Goal: Task Accomplishment & Management: Use online tool/utility

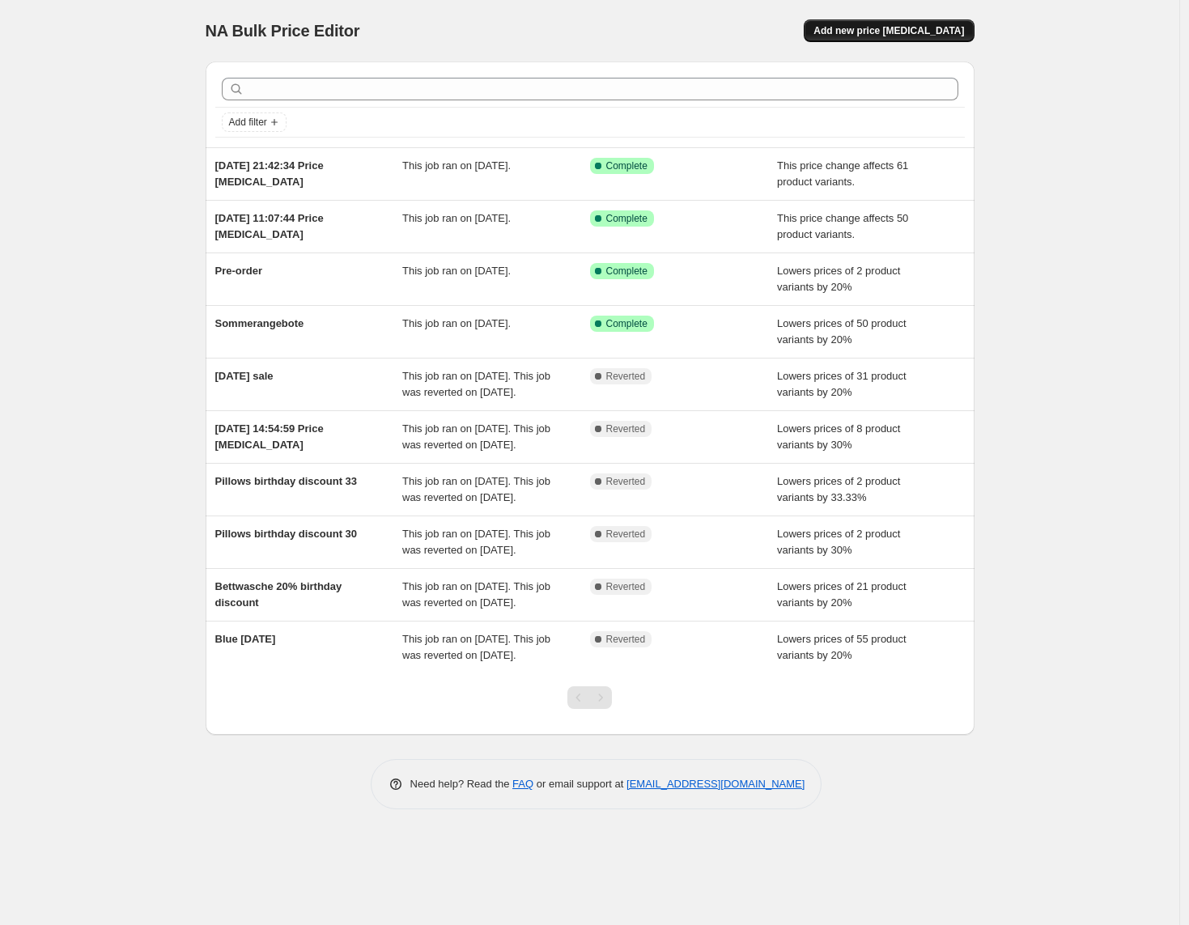
click at [858, 33] on span "Add new price [MEDICAL_DATA]" at bounding box center [889, 30] width 151 height 13
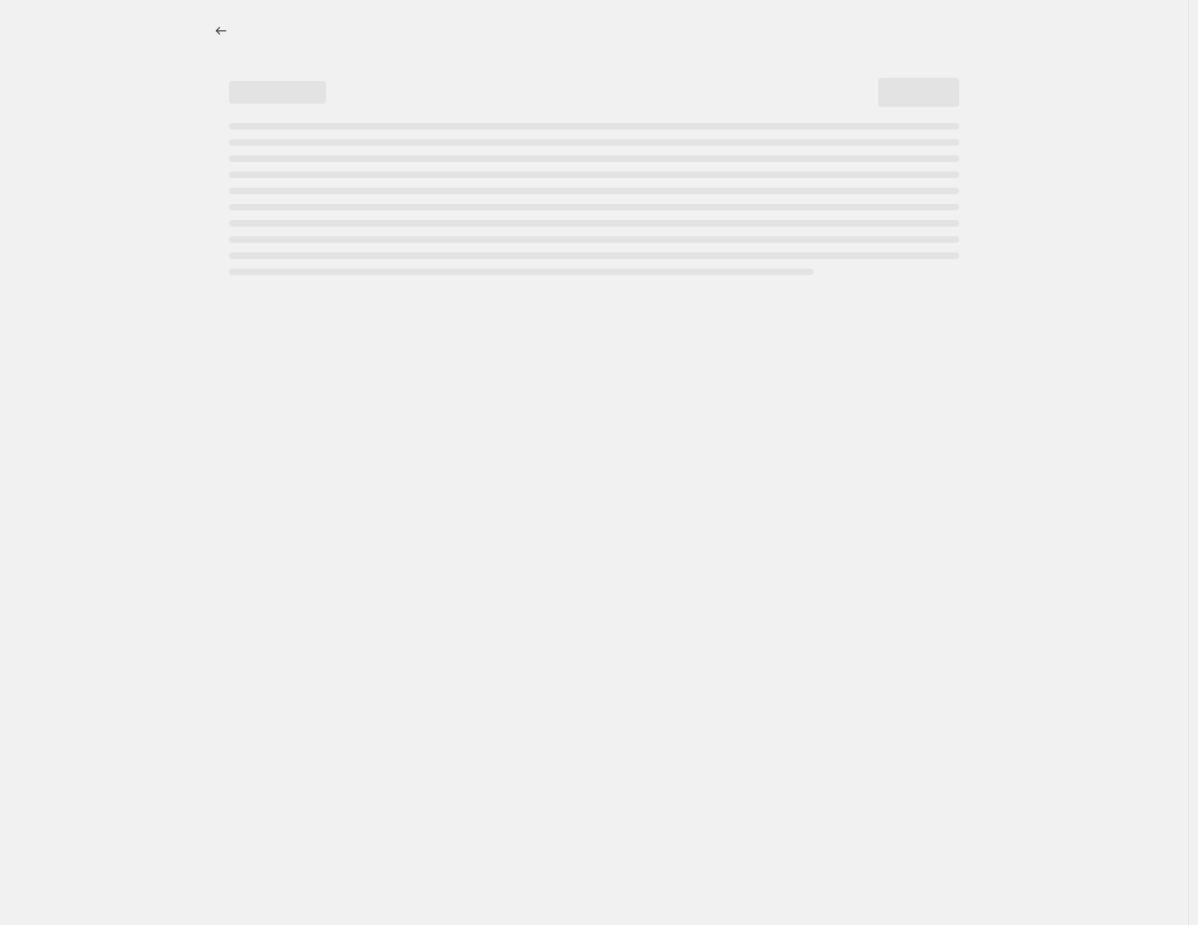
select select "percentage"
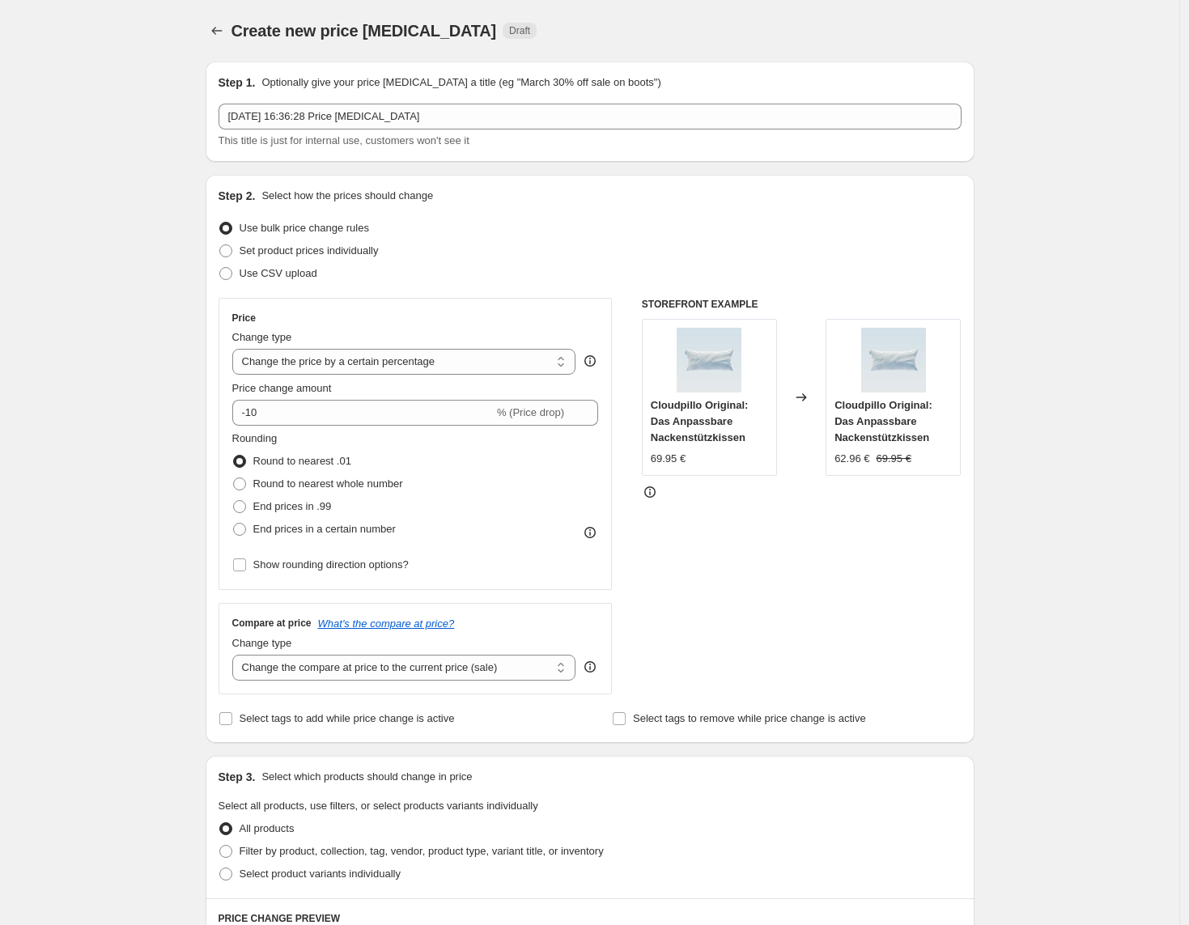
click at [479, 130] on div "13 Aug 2025, 16:36:28 Price change job This title is just for internal use, cus…" at bounding box center [590, 126] width 743 height 45
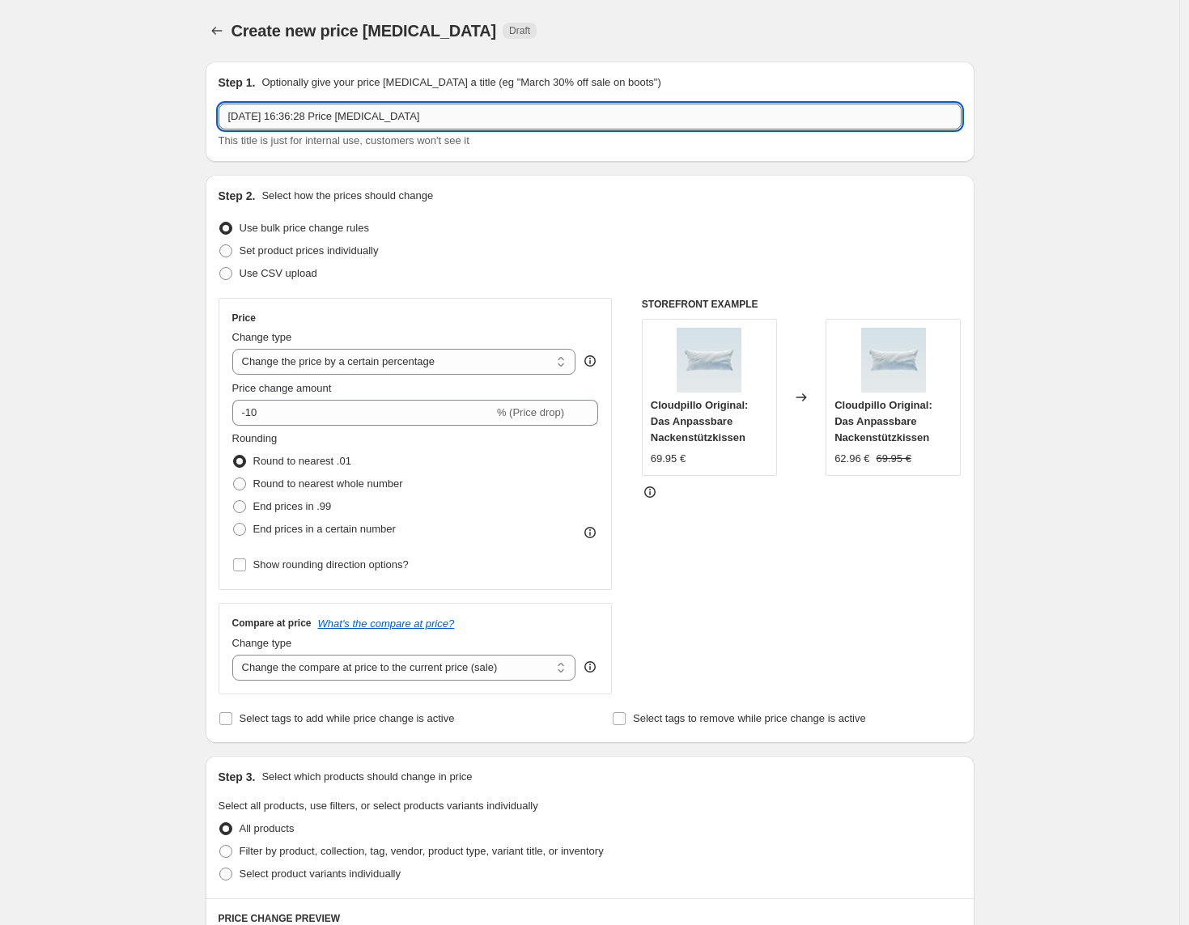
click at [485, 119] on input "13 Aug 2025, 16:36:28 Price change job" at bounding box center [590, 117] width 743 height 26
type input "Back to Work"
click at [320, 355] on select "Change the price to a certain amount Change the price by a certain amount Chang…" at bounding box center [404, 362] width 344 height 26
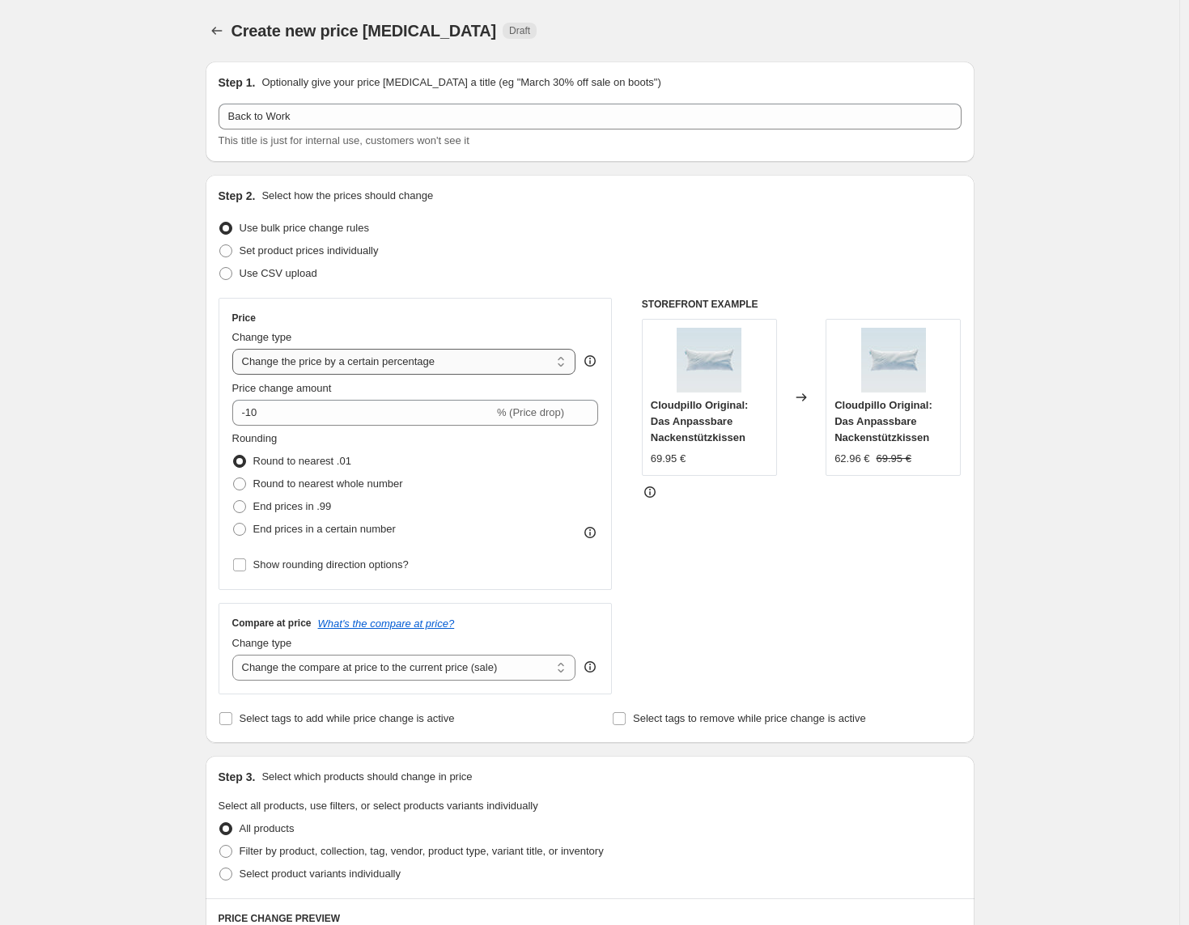
select select "bcap"
click at [236, 349] on select "Change the price to a certain amount Change the price by a certain amount Chang…" at bounding box center [404, 362] width 344 height 26
type input "-12.00"
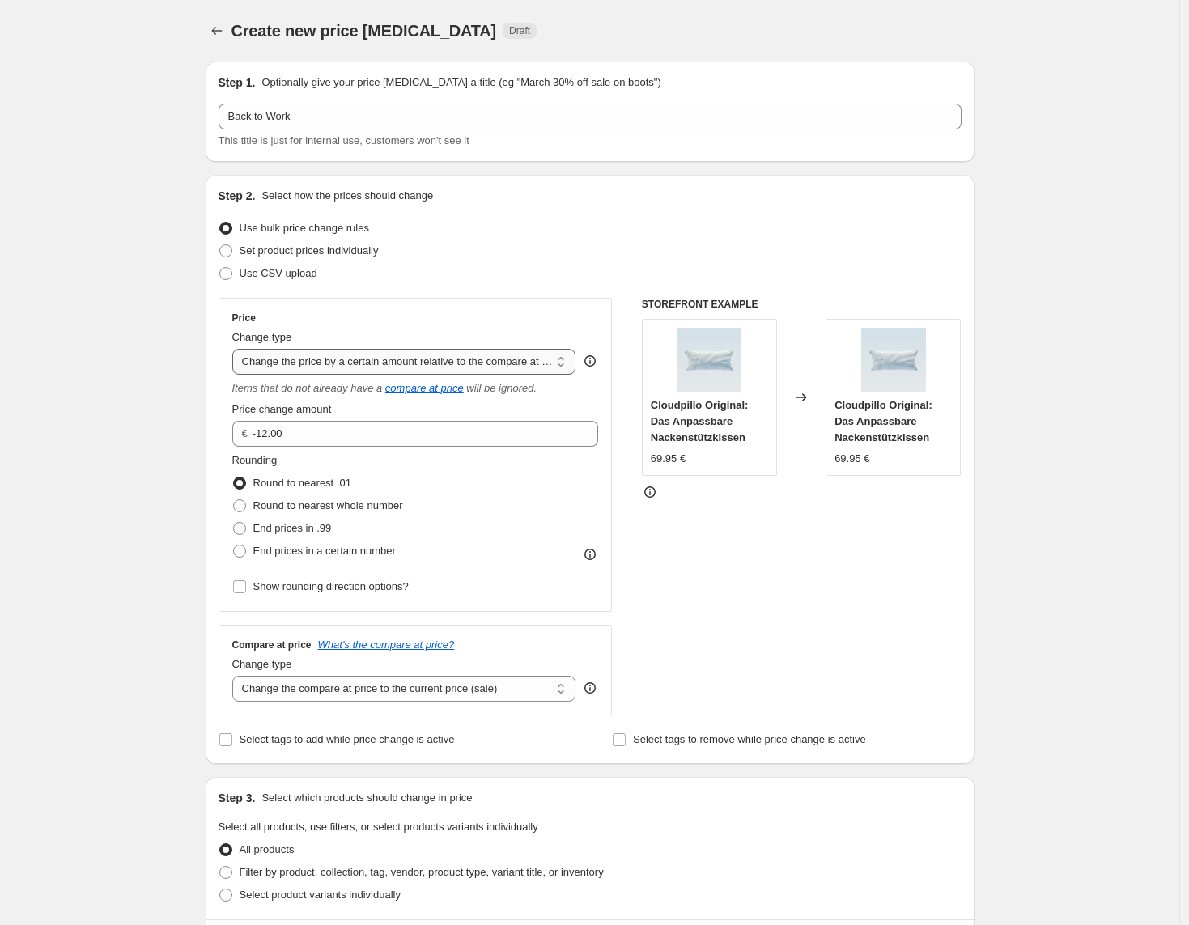
click at [337, 355] on select "Change the price to a certain amount Change the price by a certain amount Chang…" at bounding box center [404, 362] width 344 height 26
select select "pcap"
click at [236, 349] on select "Change the price to a certain amount Change the price by a certain amount Chang…" at bounding box center [404, 362] width 344 height 26
click at [255, 435] on input "-20" at bounding box center [392, 434] width 320 height 26
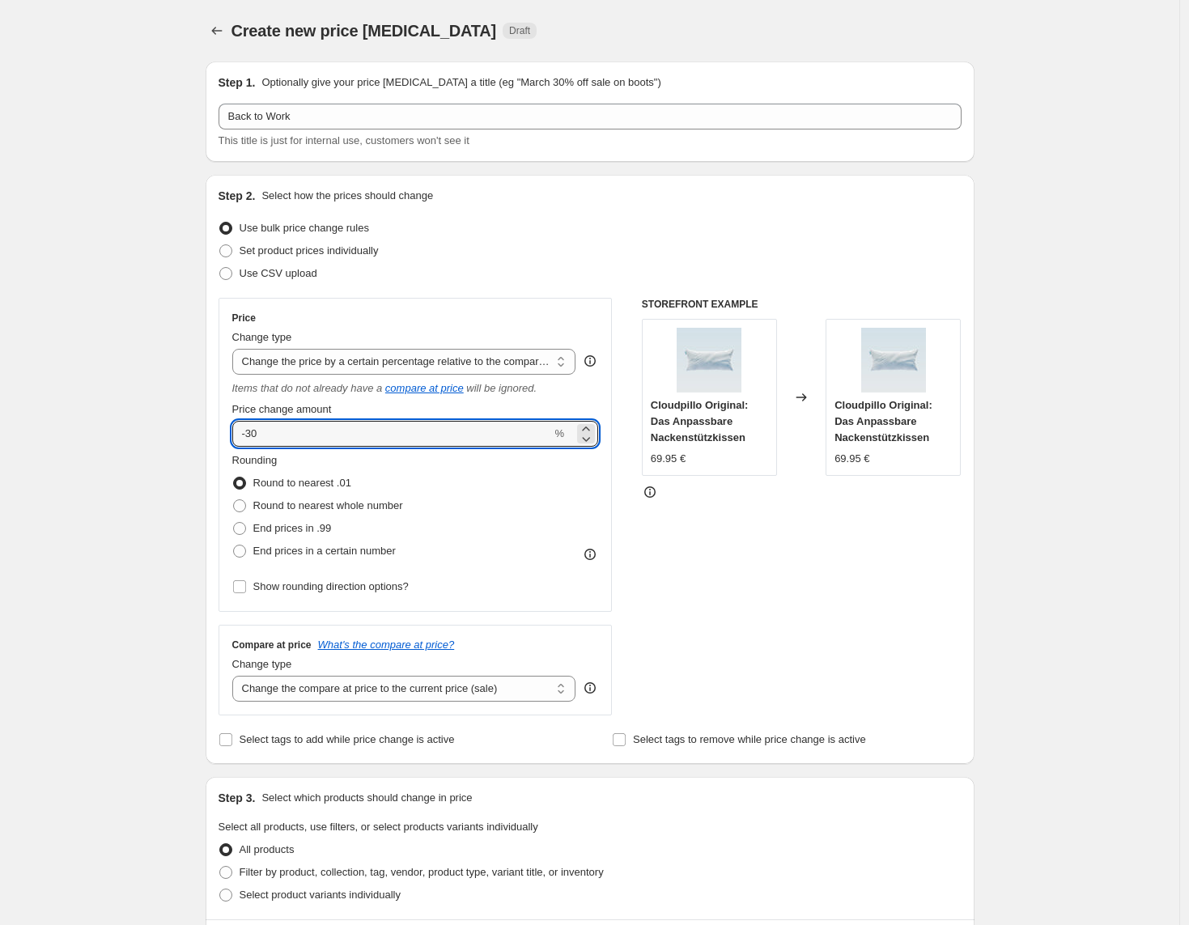
type input "-30"
click at [818, 519] on div "STOREFRONT EXAMPLE Cloudpillo Original: Das Anpassbare Nackenstützkissen 69.95 …" at bounding box center [802, 507] width 320 height 418
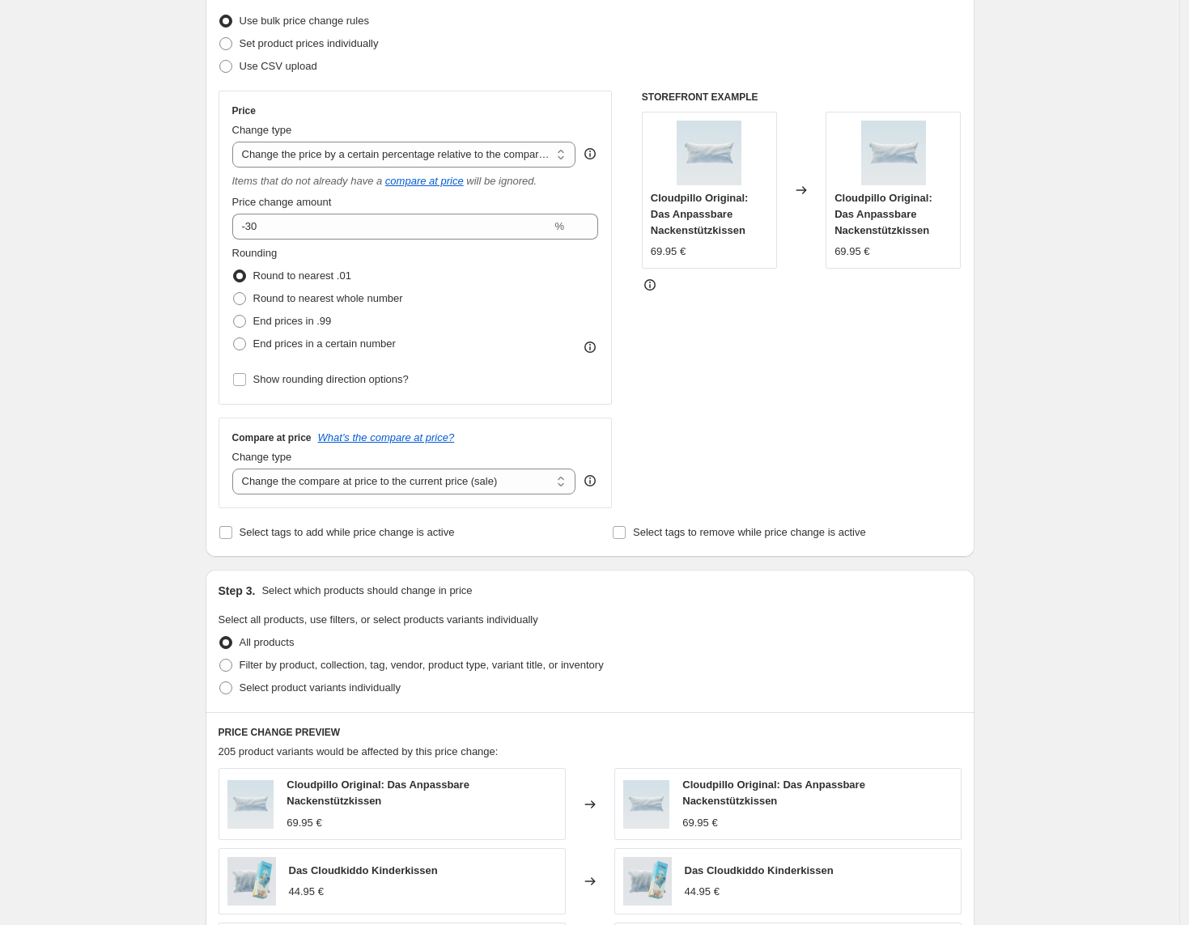
scroll to position [536, 0]
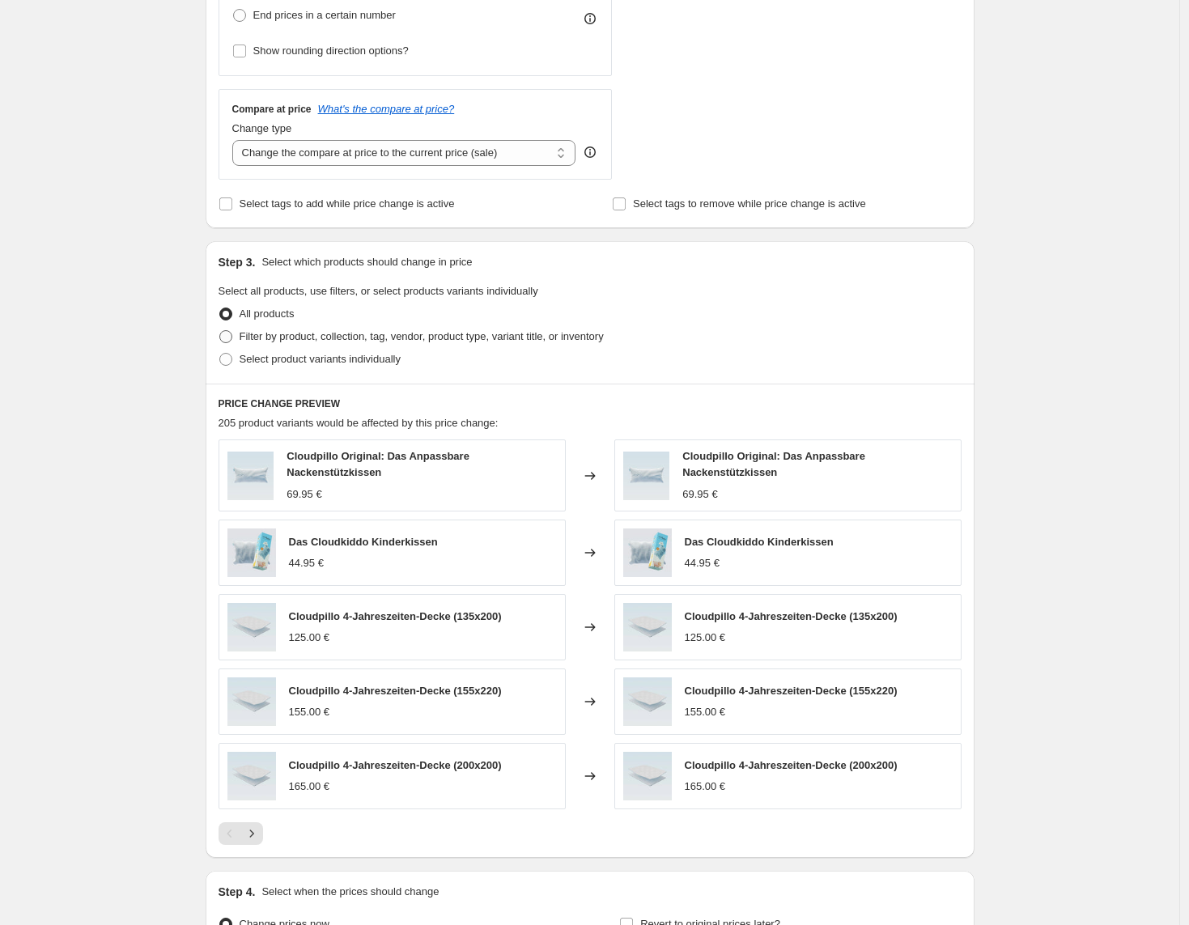
click at [389, 342] on span "Filter by product, collection, tag, vendor, product type, variant title, or inv…" at bounding box center [422, 336] width 364 height 12
click at [220, 331] on input "Filter by product, collection, tag, vendor, product type, variant title, or inv…" at bounding box center [219, 330] width 1 height 1
radio input "true"
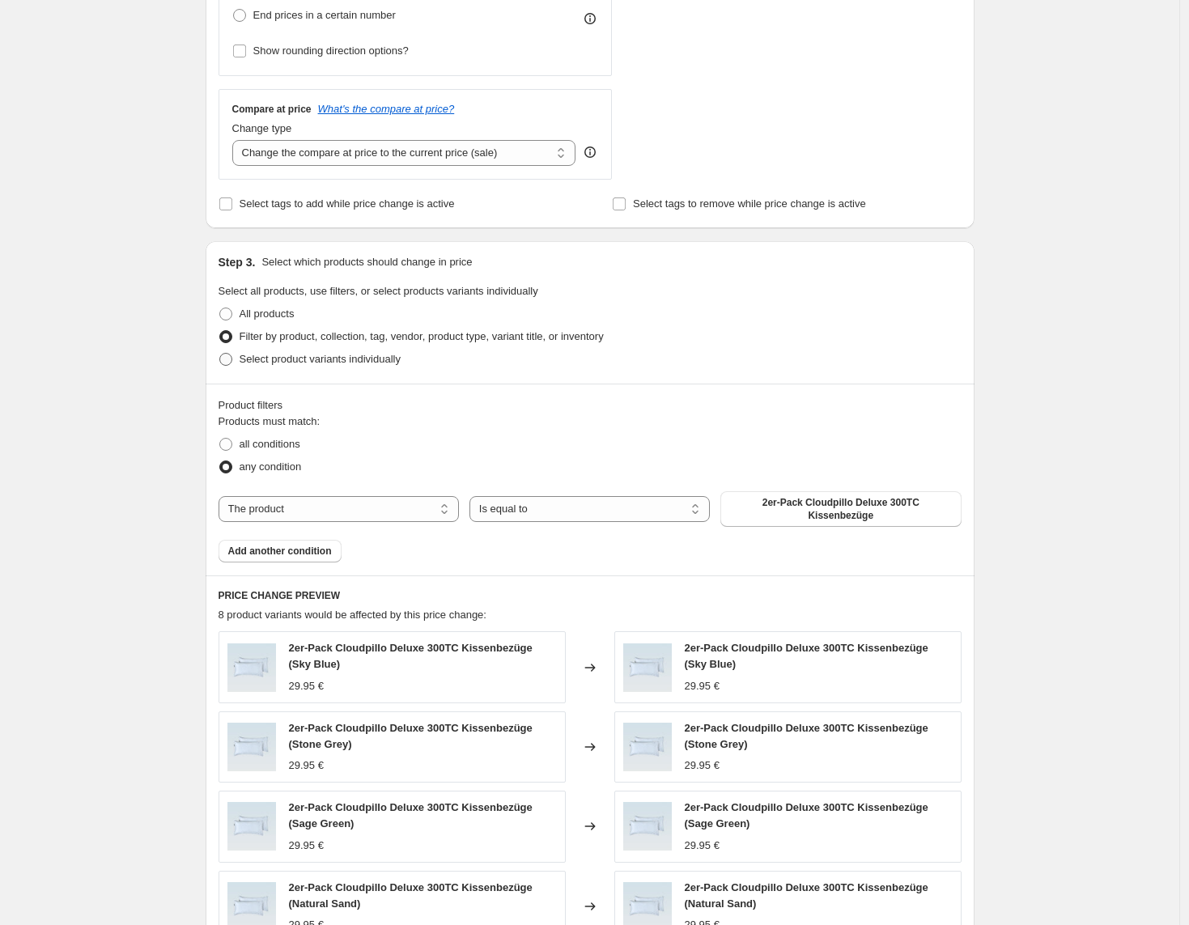
click at [289, 363] on span "Select product variants individually" at bounding box center [320, 359] width 161 height 12
click at [220, 354] on input "Select product variants individually" at bounding box center [219, 353] width 1 height 1
radio input "true"
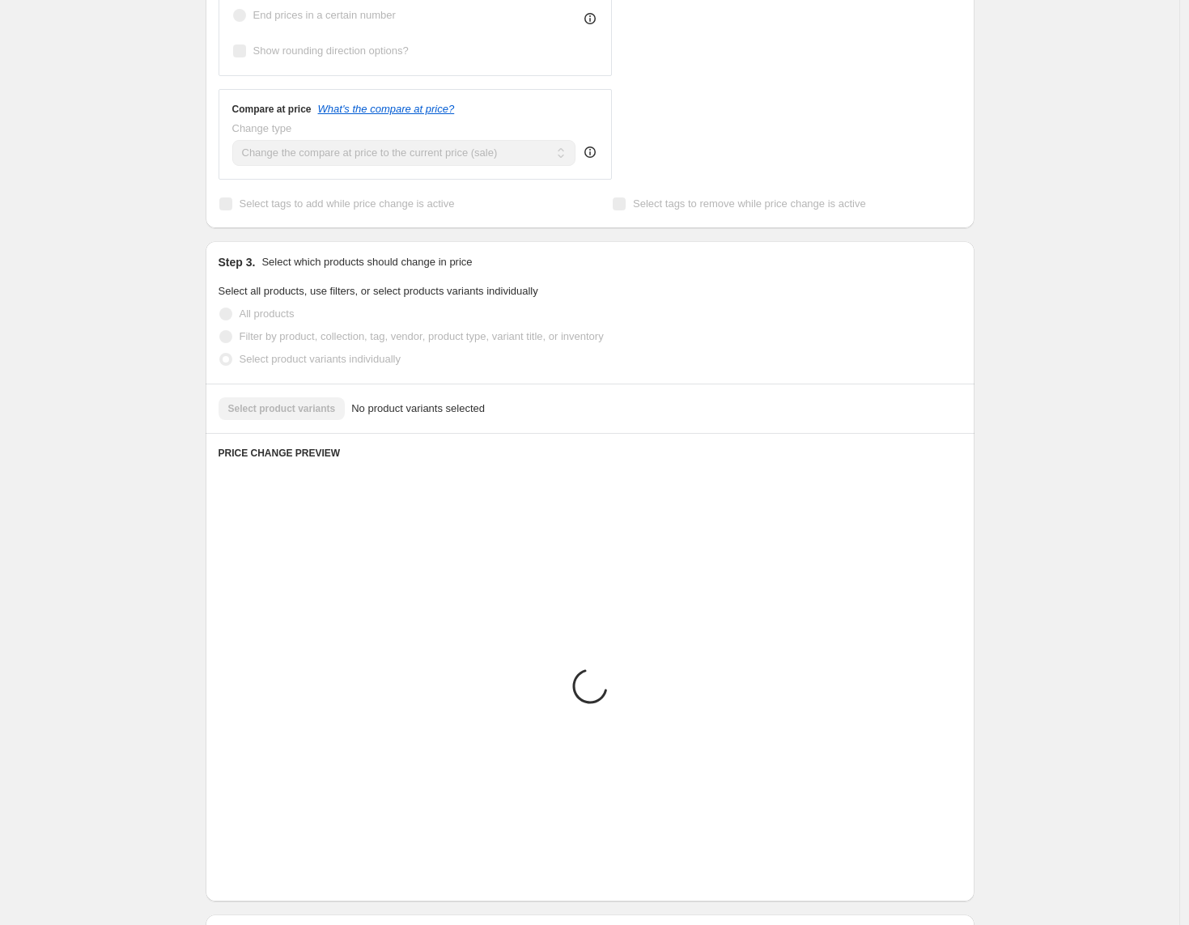
scroll to position [355, 0]
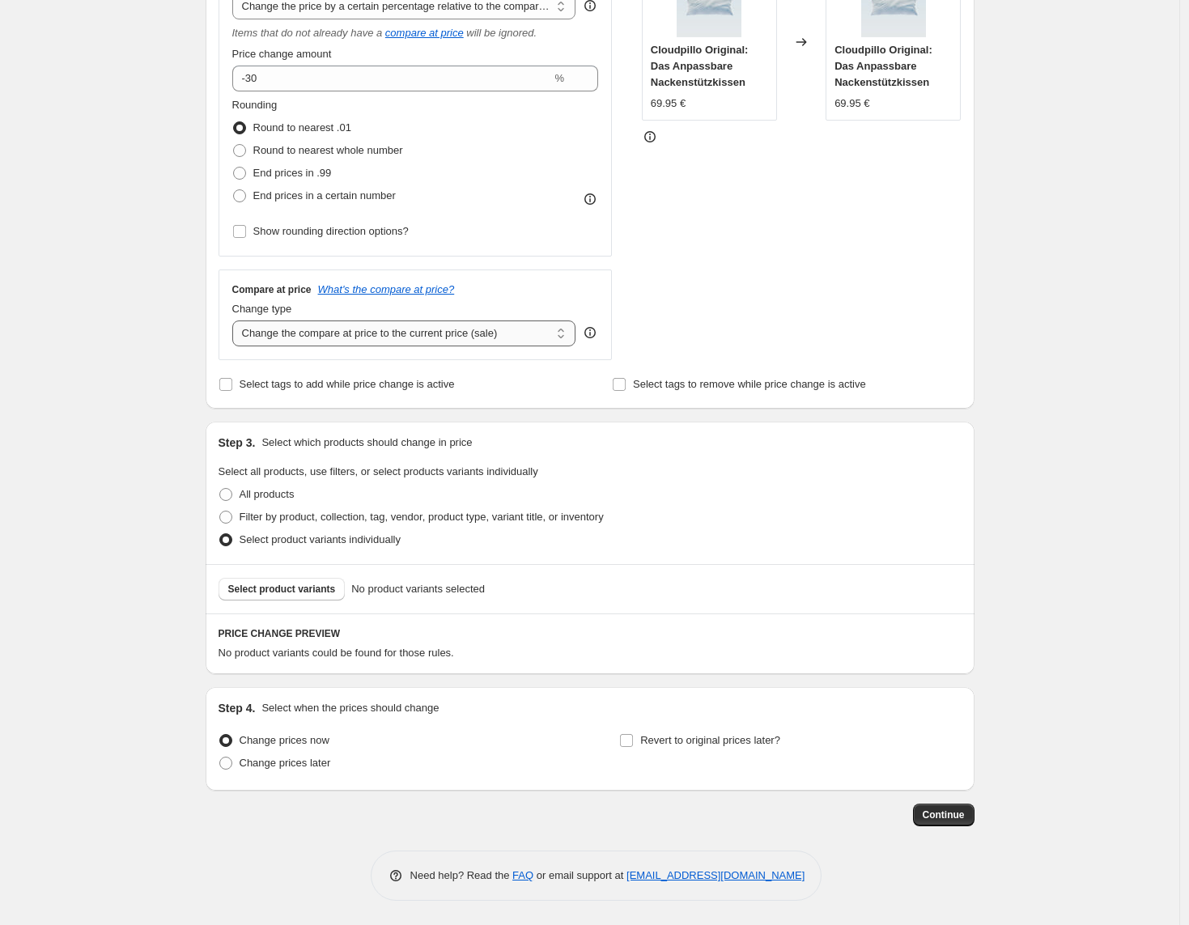
click at [454, 338] on select "Change the compare at price to the current price (sale) Change the compare at p…" at bounding box center [404, 334] width 344 height 26
click at [520, 321] on select "Change the compare at price to the current price (sale) Change the compare at p…" at bounding box center [404, 334] width 344 height 26
click at [472, 516] on span "Filter by product, collection, tag, vendor, product type, variant title, or inv…" at bounding box center [422, 517] width 364 height 12
click at [220, 512] on input "Filter by product, collection, tag, vendor, product type, variant title, or inv…" at bounding box center [219, 511] width 1 height 1
radio input "true"
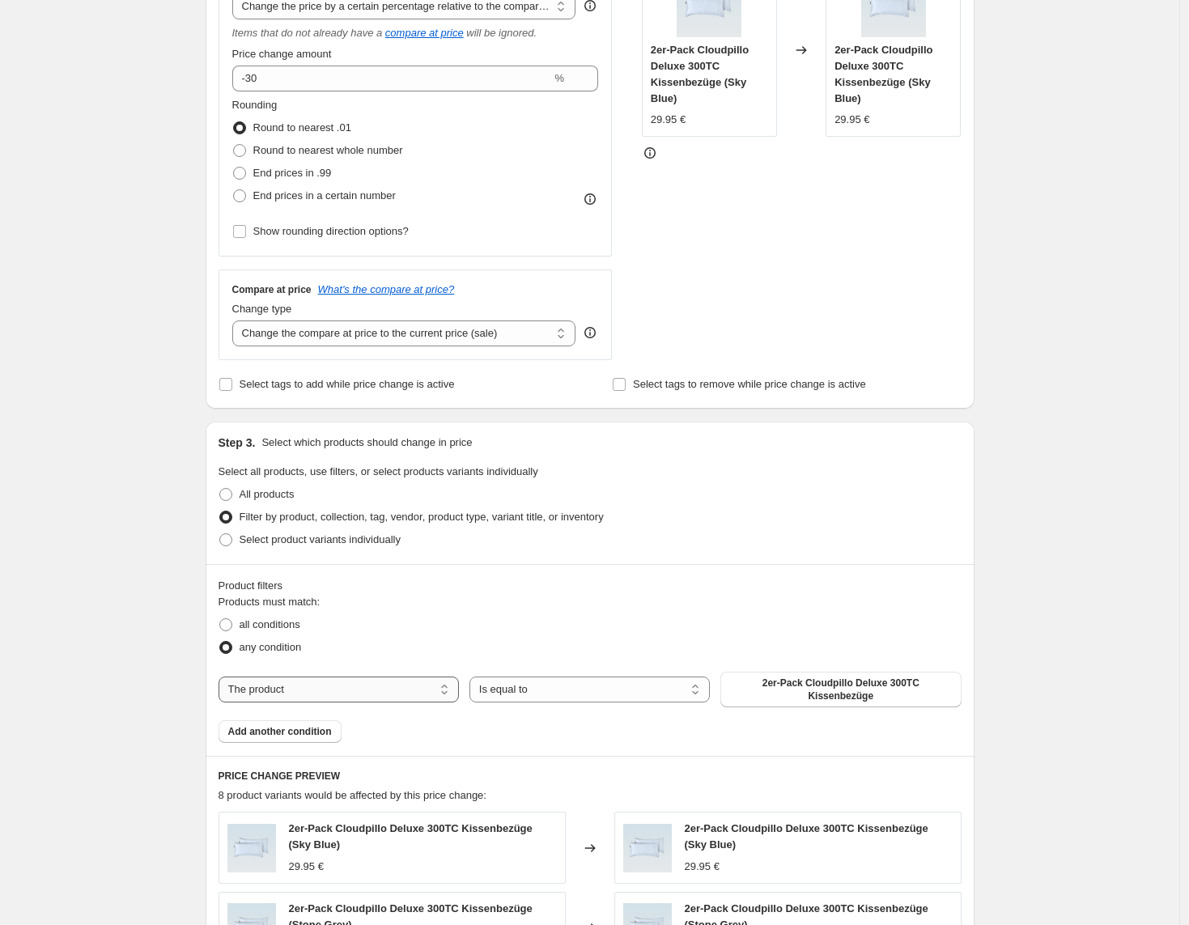
click at [361, 688] on select "The product The product's collection The product's tag The product's vendor The…" at bounding box center [339, 690] width 240 height 26
select select "collection"
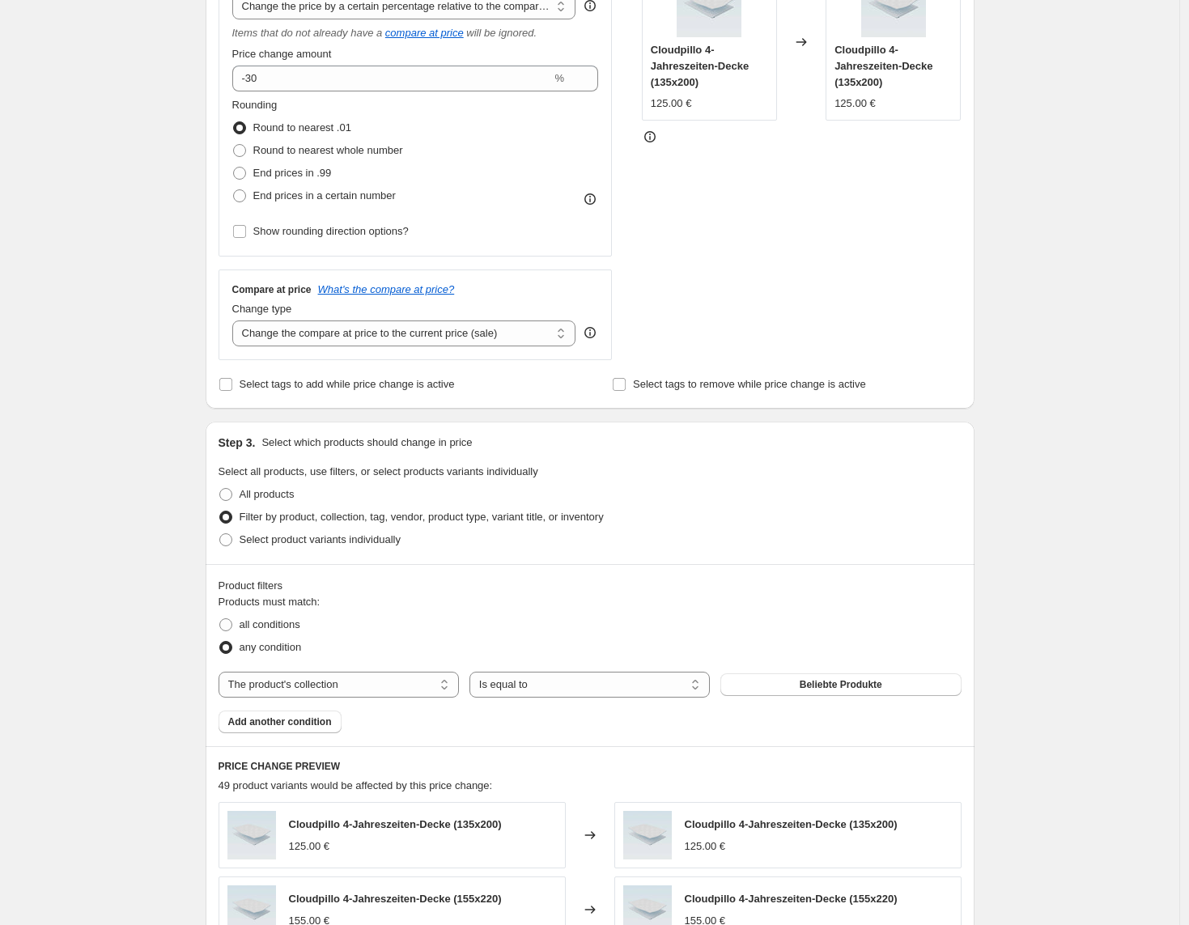
click at [811, 687] on span "Beliebte Produkte" at bounding box center [841, 684] width 83 height 13
click at [332, 721] on span "Add another condition" at bounding box center [280, 722] width 104 height 13
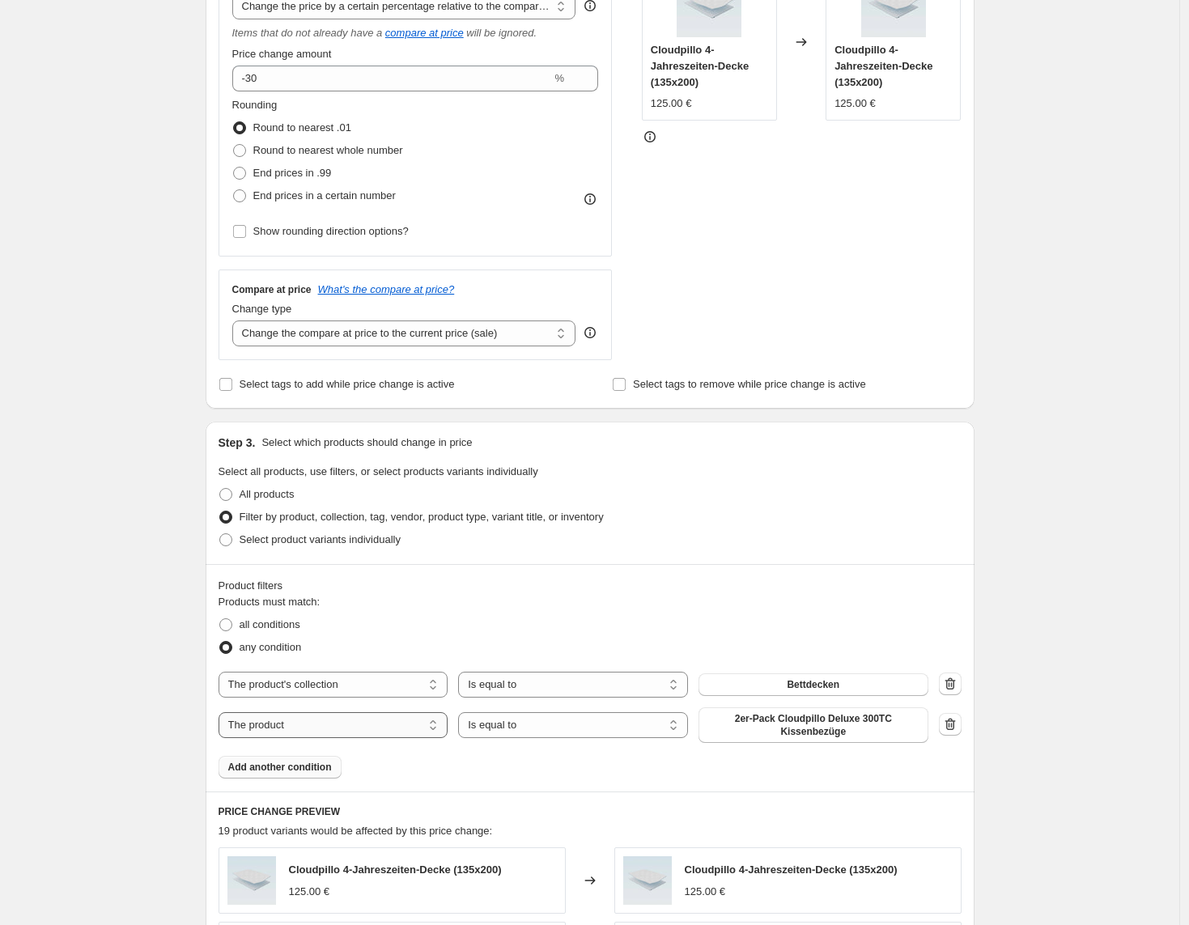
click at [416, 724] on select "The product The product's collection The product's tag The product's vendor The…" at bounding box center [334, 725] width 230 height 26
select select "collection"
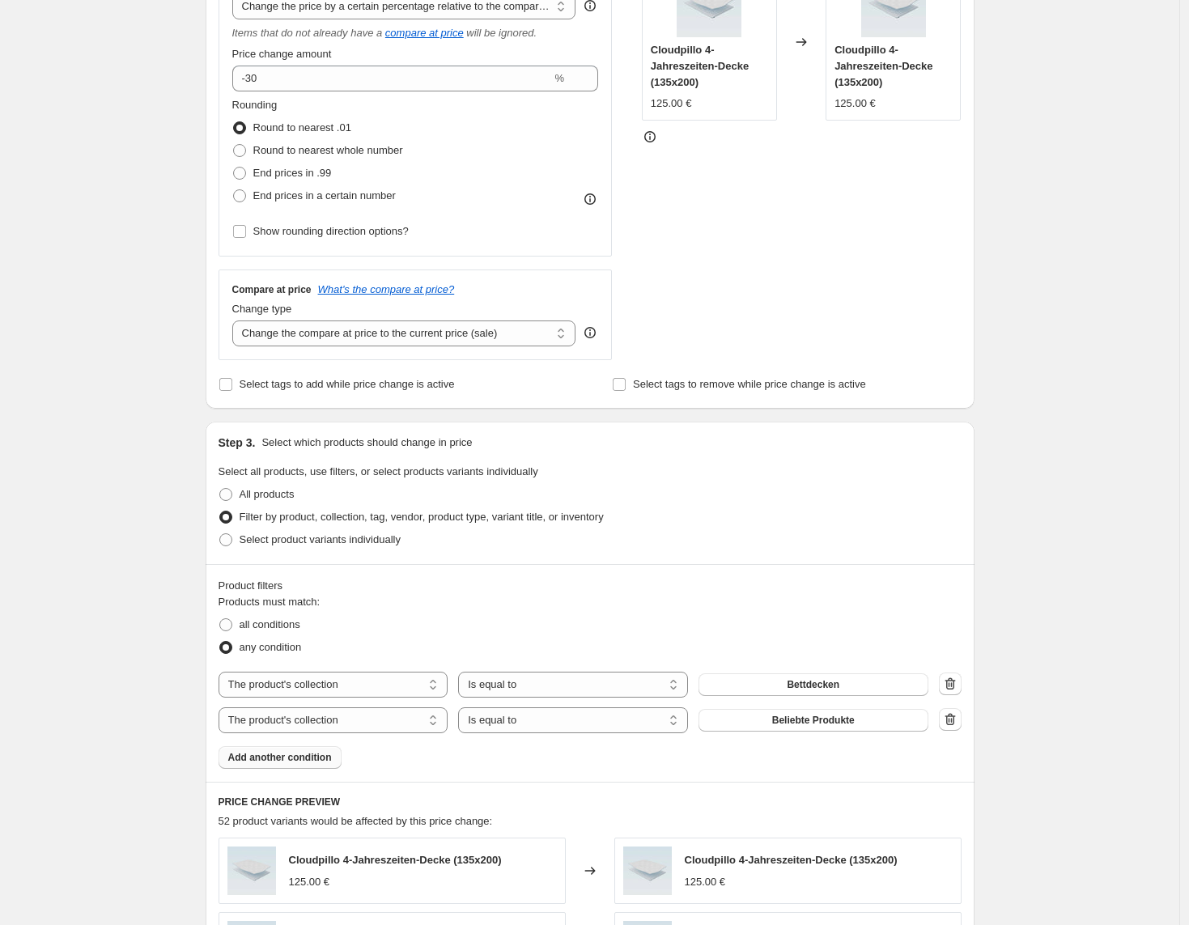
click at [780, 729] on button "Beliebte Produkte" at bounding box center [814, 720] width 230 height 23
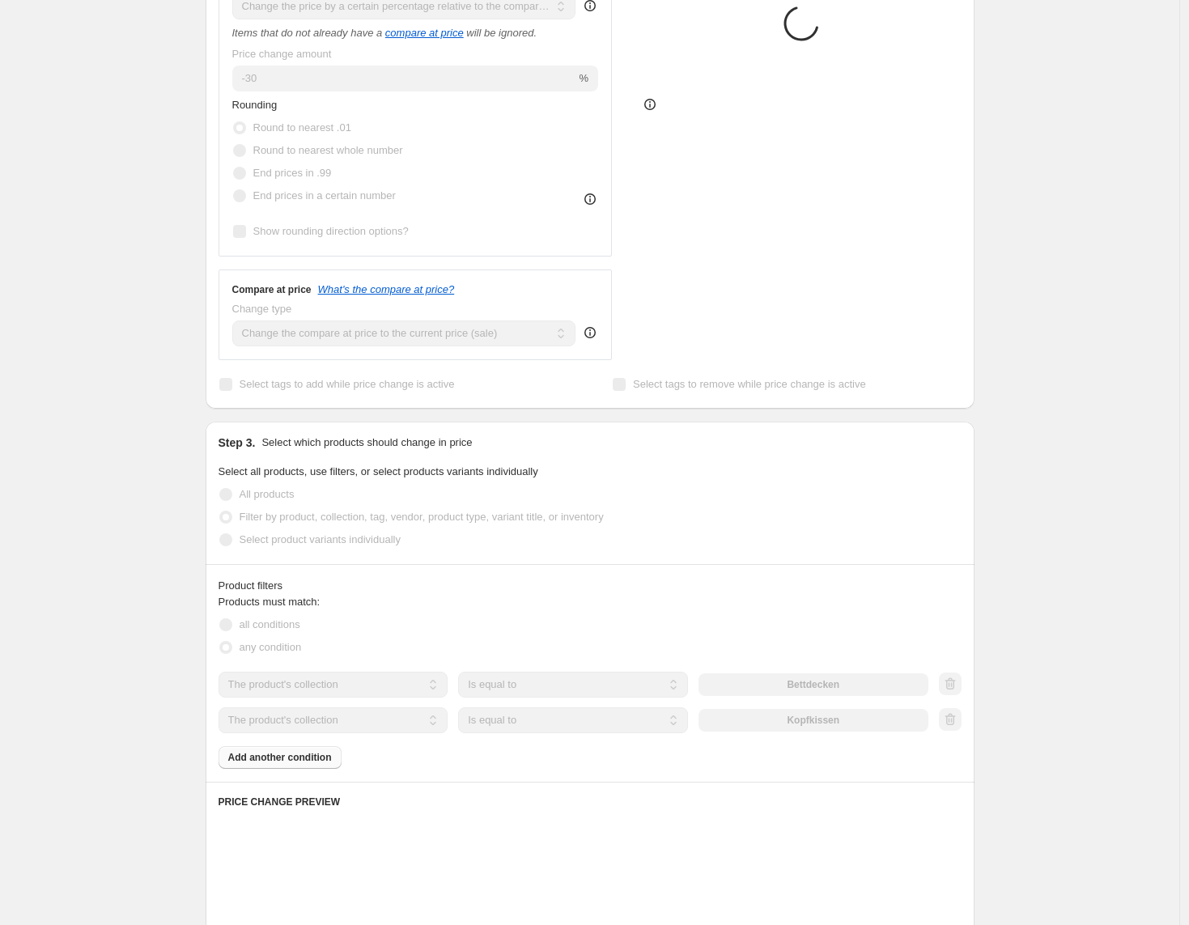
click at [338, 758] on div "Products must match: all conditions any condition The product The product's col…" at bounding box center [590, 681] width 743 height 175
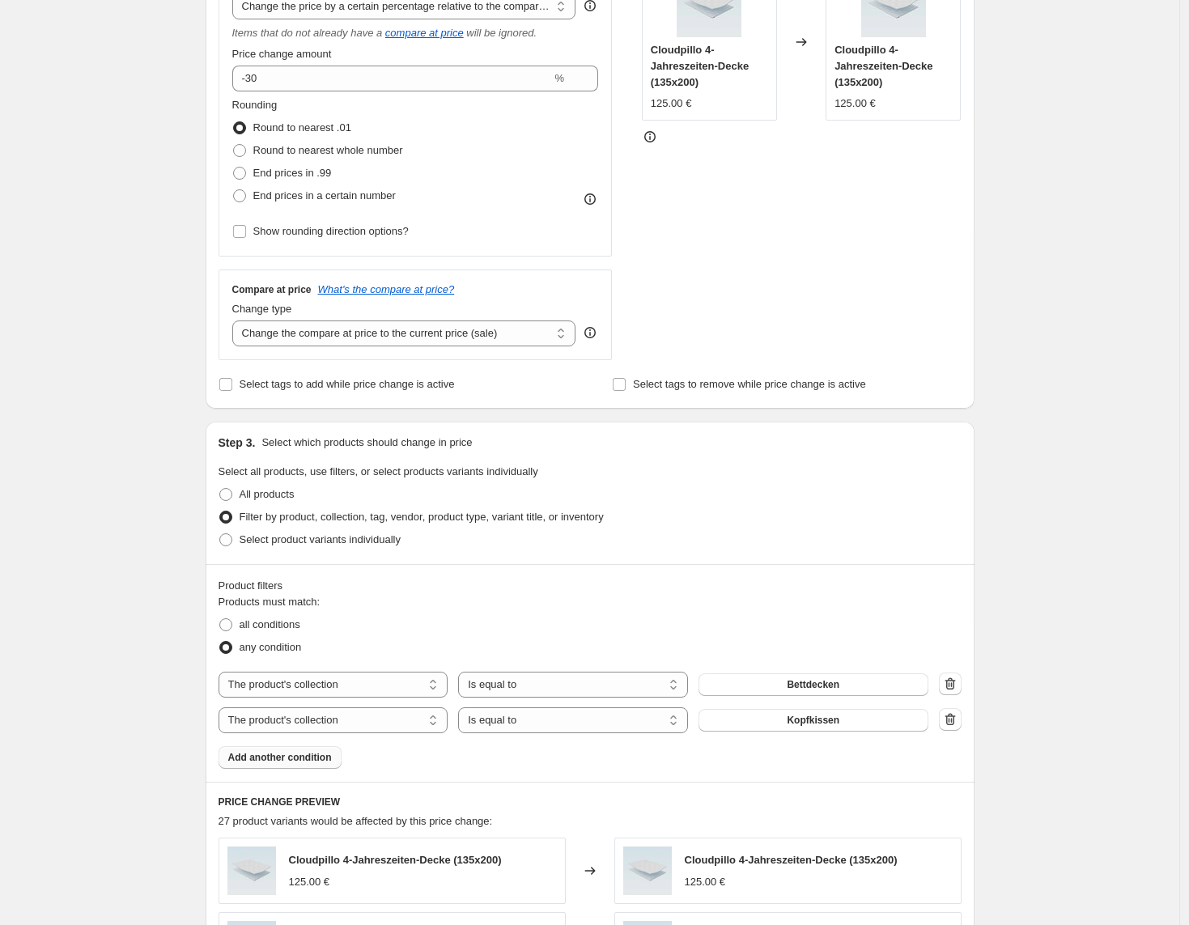
click at [341, 758] on button "Add another condition" at bounding box center [280, 757] width 123 height 23
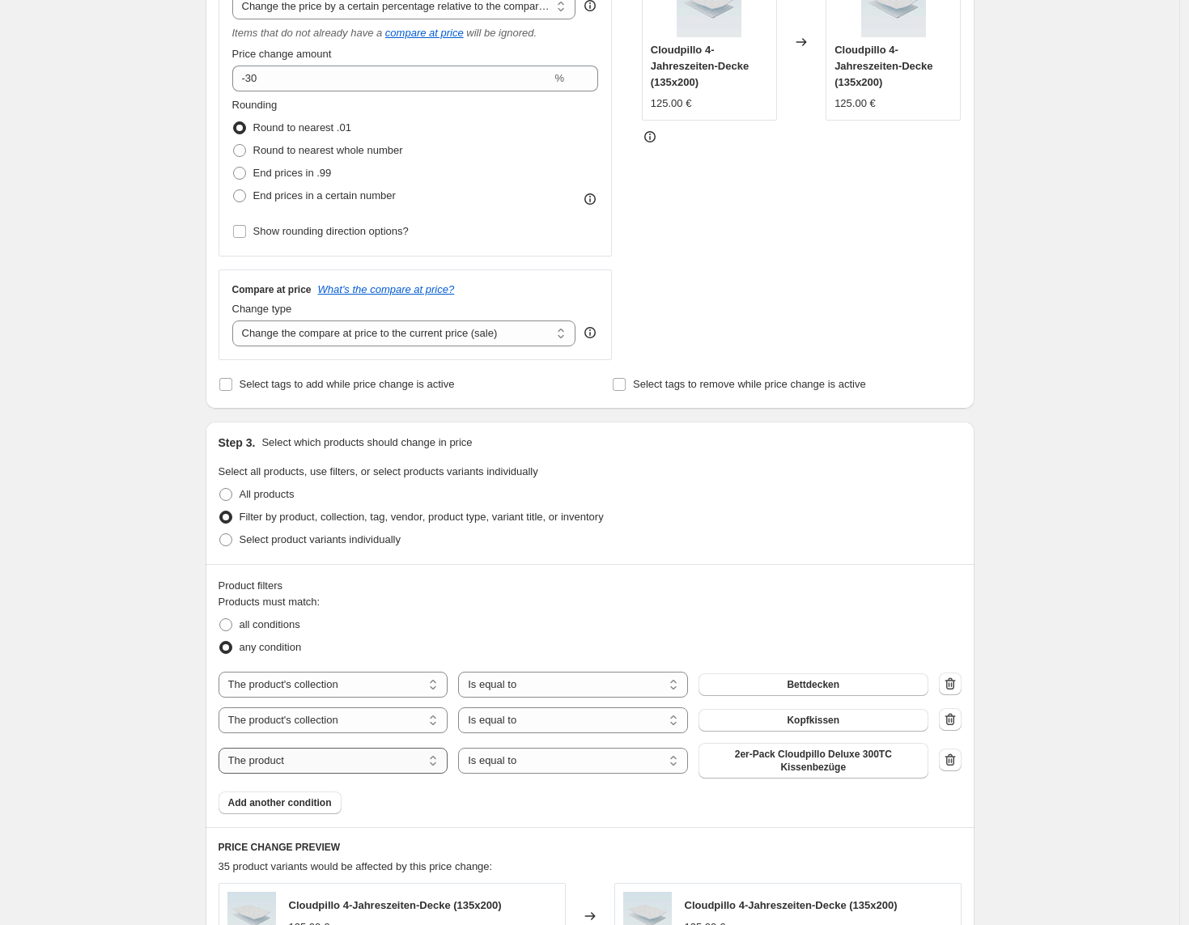
click at [342, 748] on select "The product The product's collection The product's tag The product's vendor The…" at bounding box center [334, 761] width 230 height 26
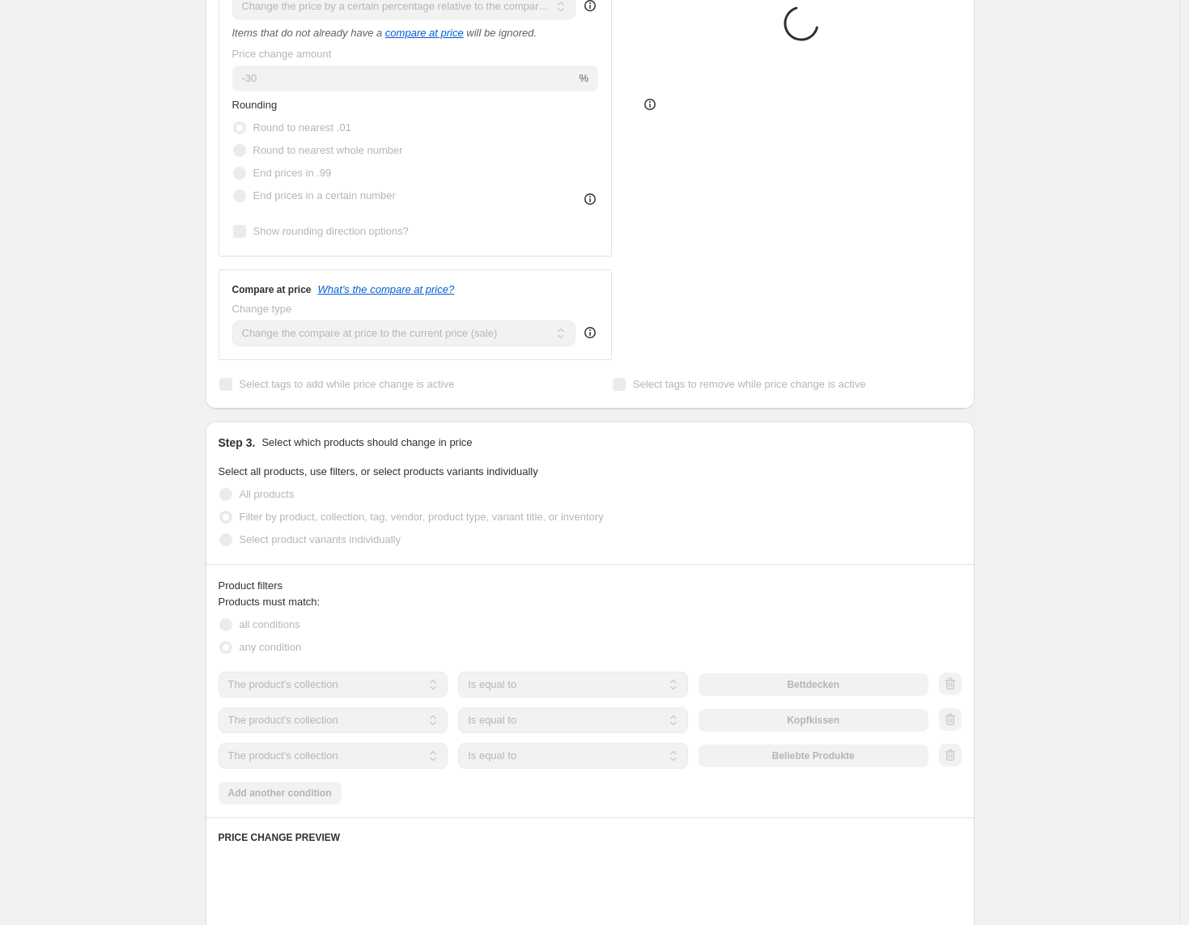
click at [767, 767] on div "The product The product's collection The product's tag The product's vendor The…" at bounding box center [574, 756] width 710 height 26
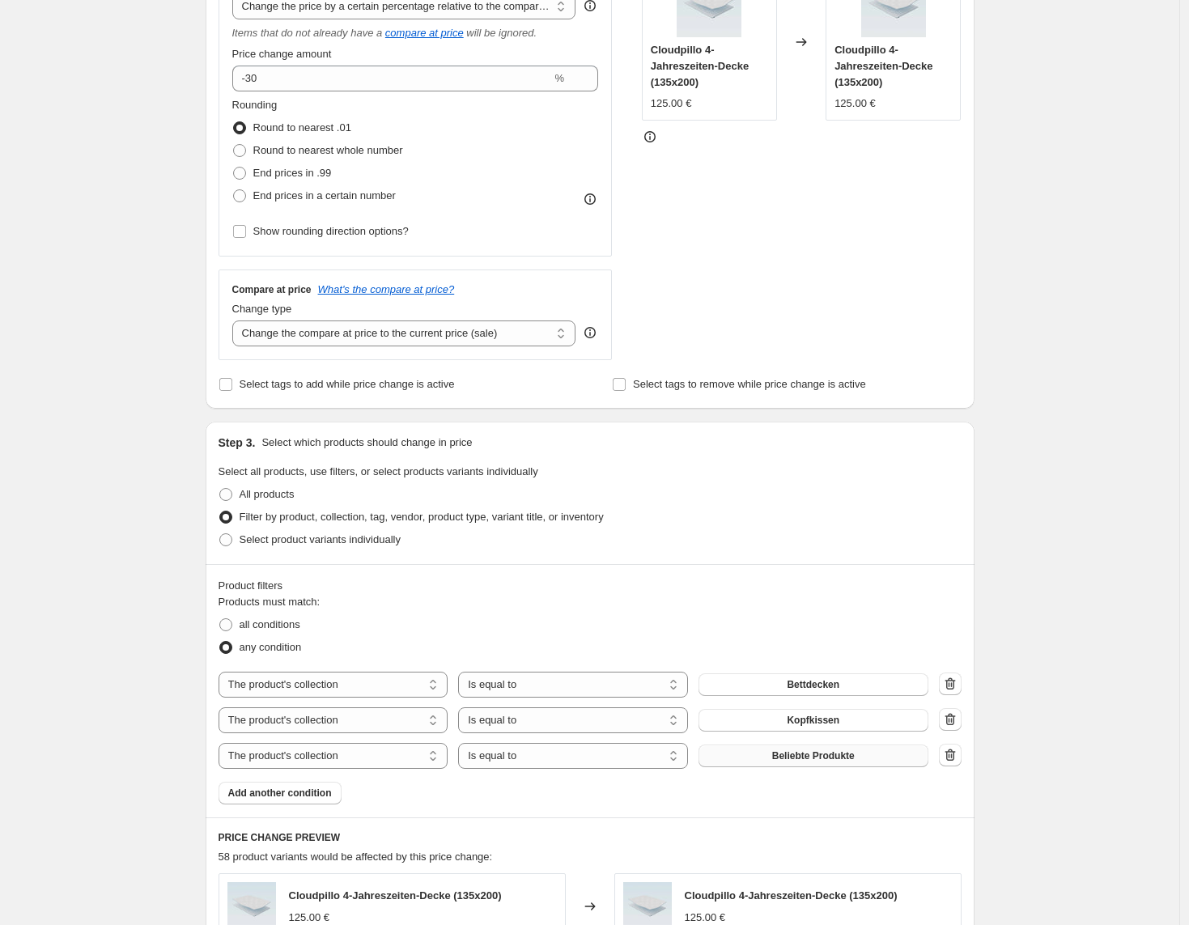
click at [768, 765] on button "Beliebte Produkte" at bounding box center [814, 756] width 230 height 23
click at [894, 724] on button "Kopfkissen" at bounding box center [814, 720] width 230 height 23
click at [407, 762] on select "The product The product's collection The product's tag The product's vendor The…" at bounding box center [334, 756] width 230 height 26
select select "product"
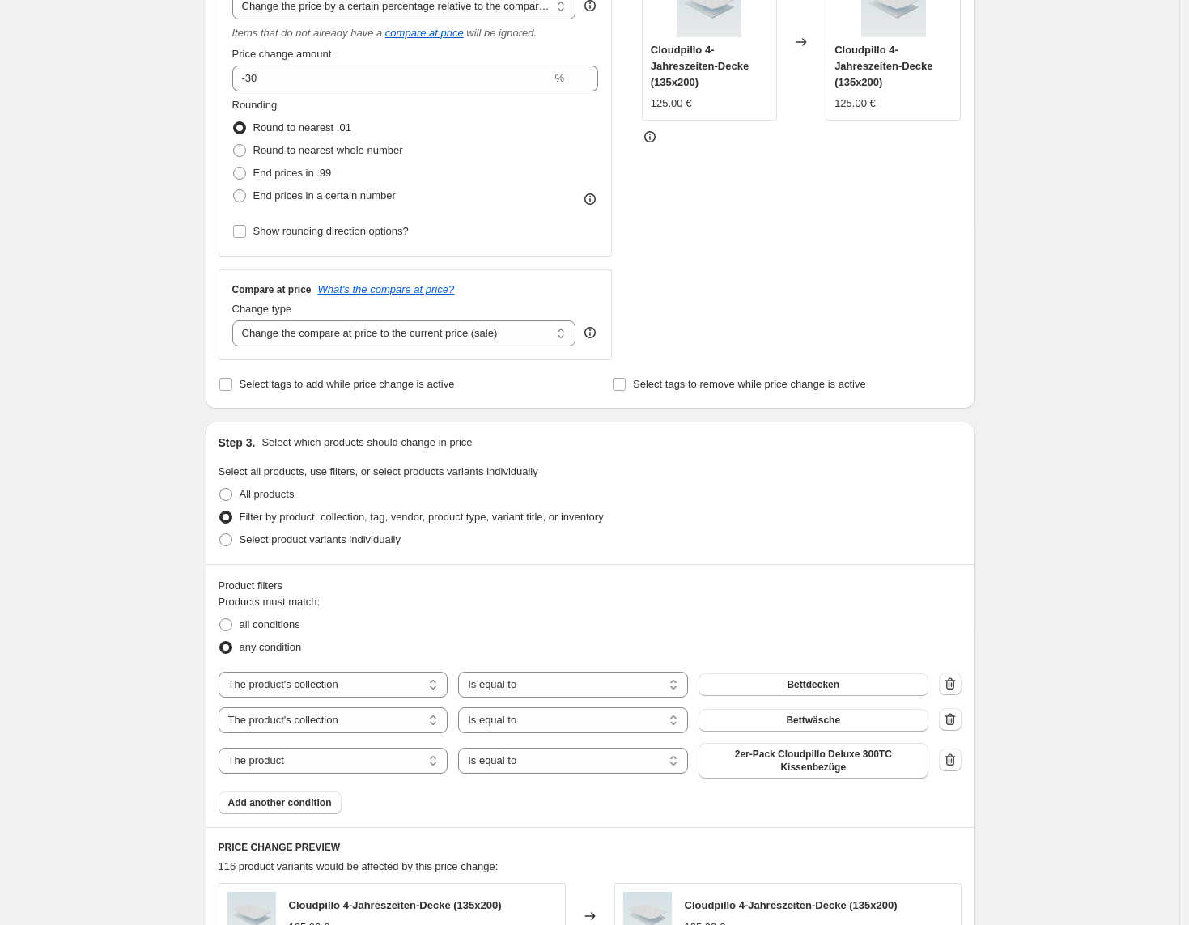
click at [777, 767] on span "2er-Pack Cloudpillo Deluxe 300TC Kissenbezüge" at bounding box center [813, 761] width 210 height 26
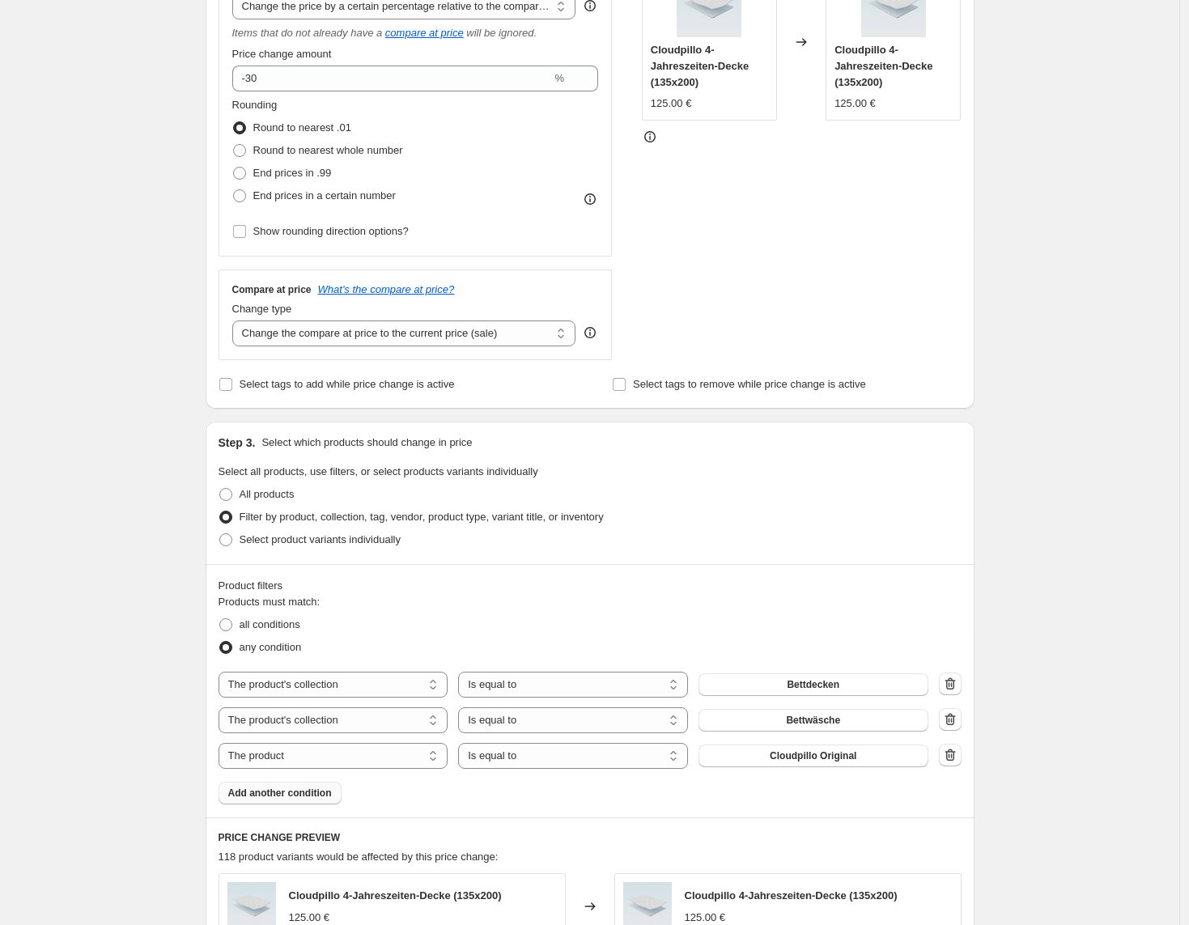
click at [313, 790] on span "Add another condition" at bounding box center [280, 793] width 104 height 13
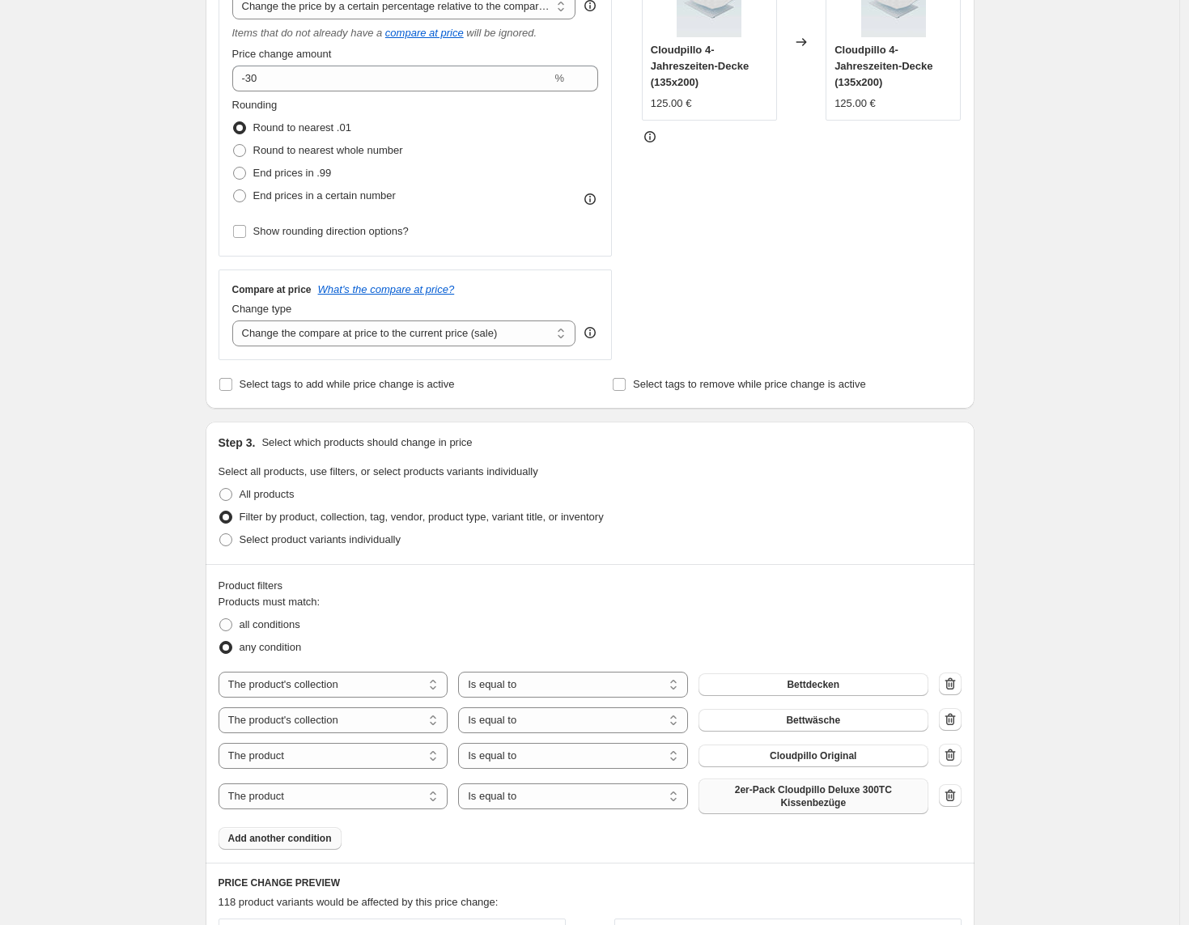
click at [822, 810] on button "2er-Pack Cloudpillo Deluxe 300TC Kissenbezüge" at bounding box center [814, 797] width 230 height 36
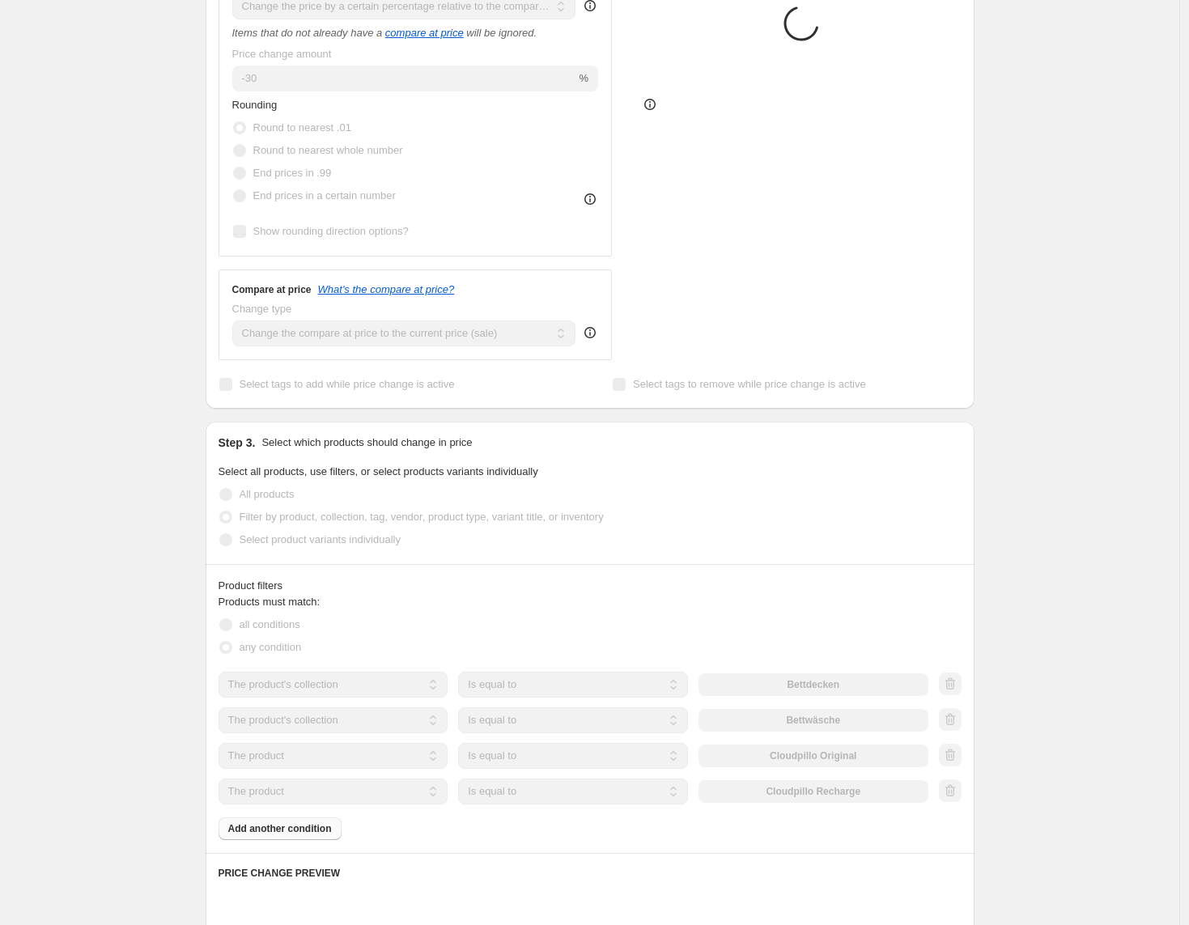
click at [308, 835] on div "Products must match: all conditions any condition The product The product's col…" at bounding box center [590, 717] width 743 height 246
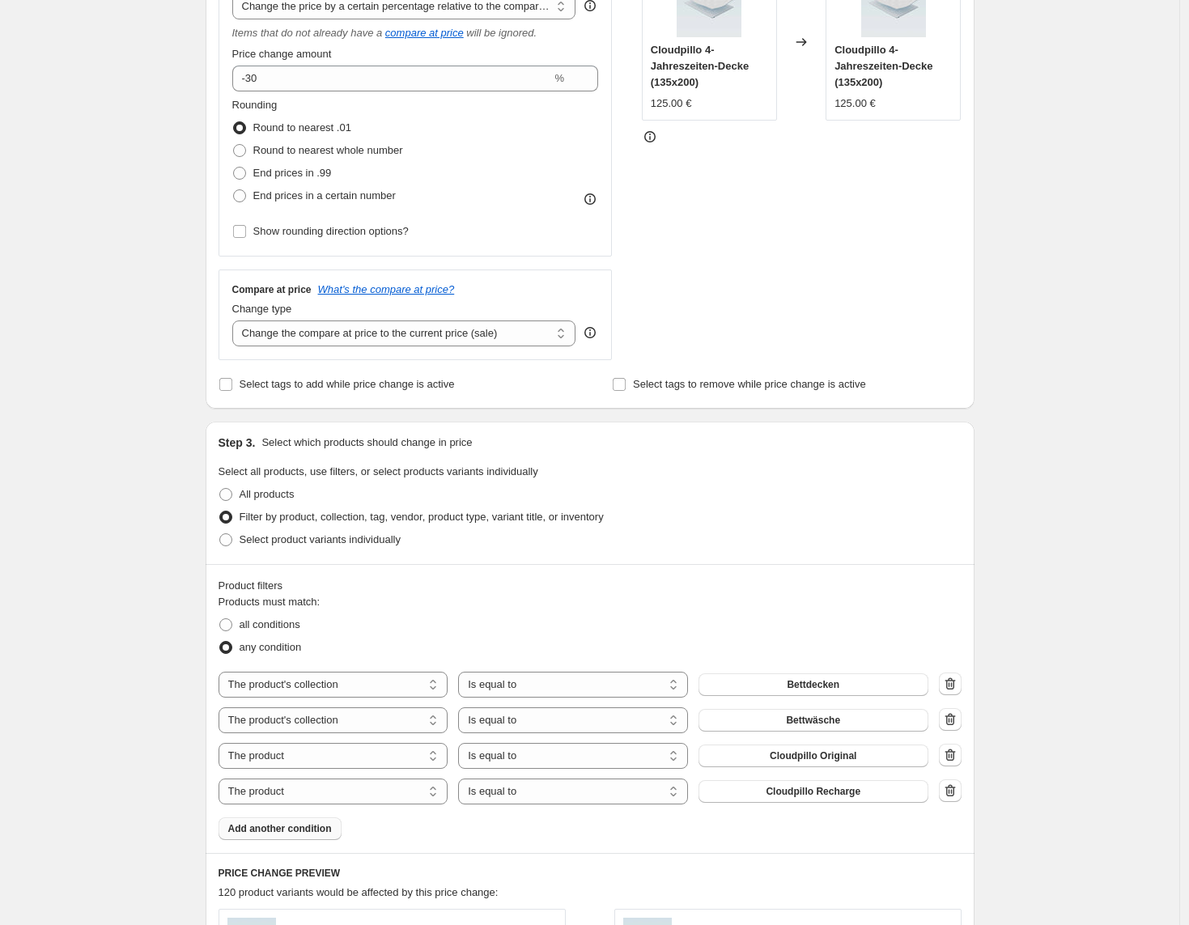
click at [312, 831] on span "Add another condition" at bounding box center [280, 828] width 104 height 13
click at [329, 879] on span "Add another condition" at bounding box center [280, 874] width 104 height 13
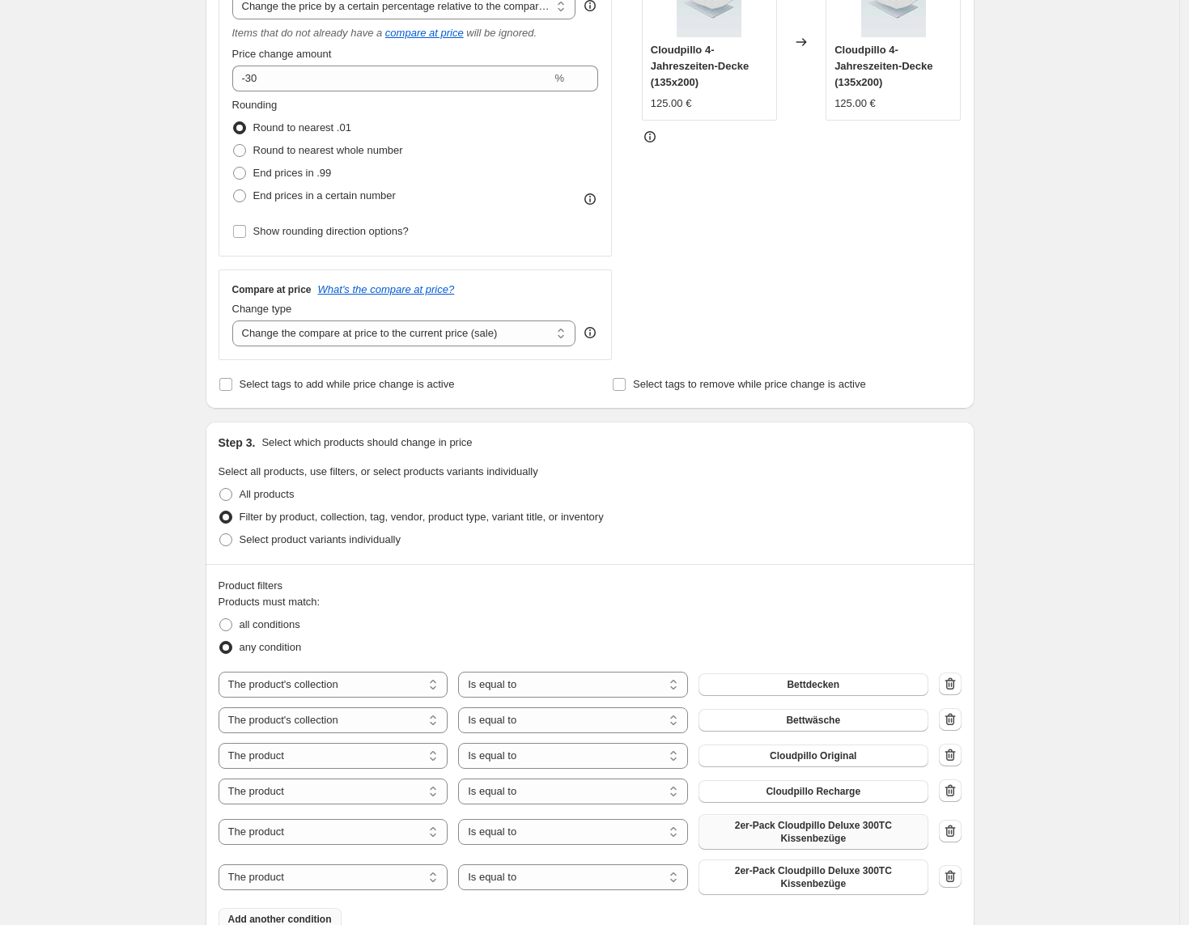
click at [775, 839] on span "2er-Pack Cloudpillo Deluxe 300TC Kissenbezüge" at bounding box center [813, 832] width 210 height 26
click at [794, 873] on span "2er-Pack Cloudpillo Deluxe 300TC Kissenbezüge" at bounding box center [813, 868] width 210 height 26
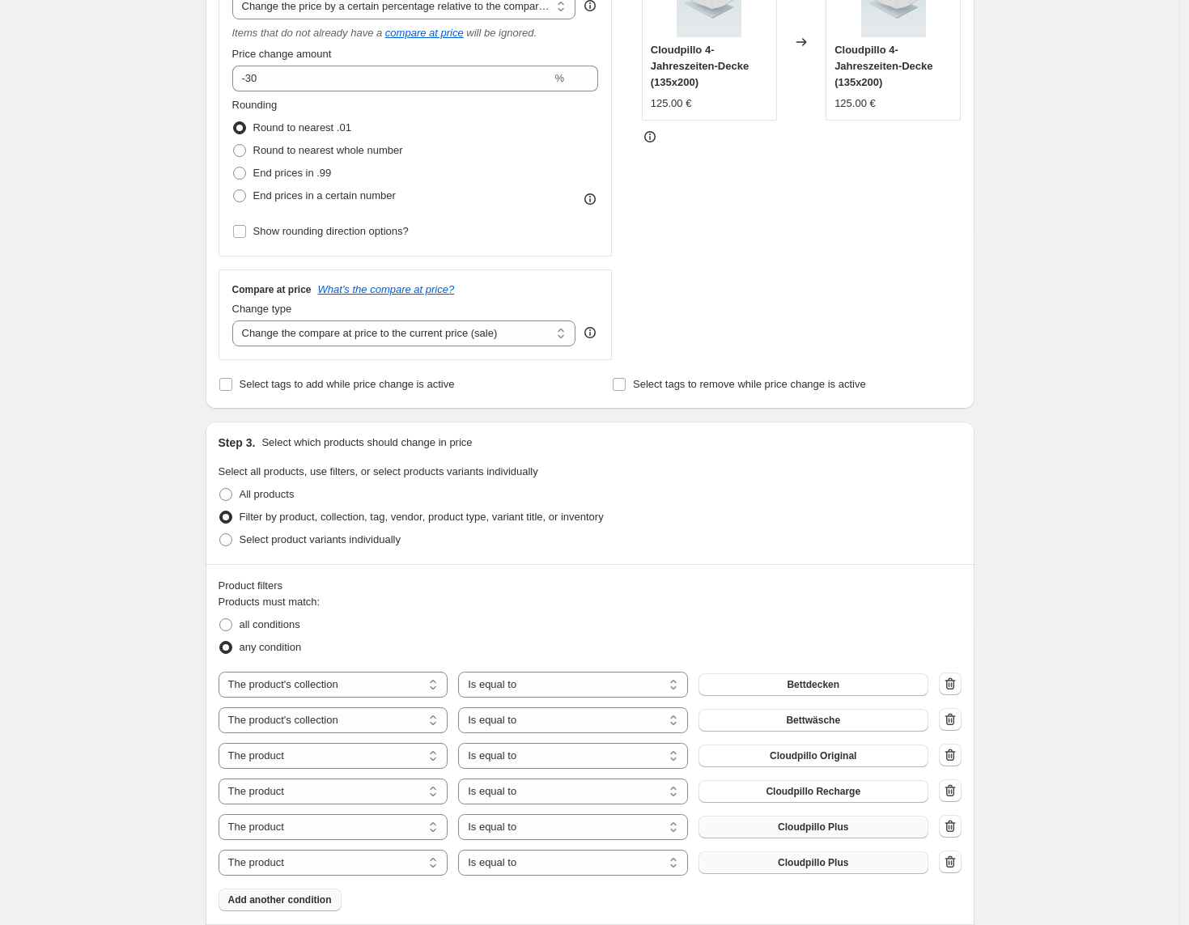
click at [788, 831] on span "Cloudpillo Plus" at bounding box center [813, 827] width 70 height 13
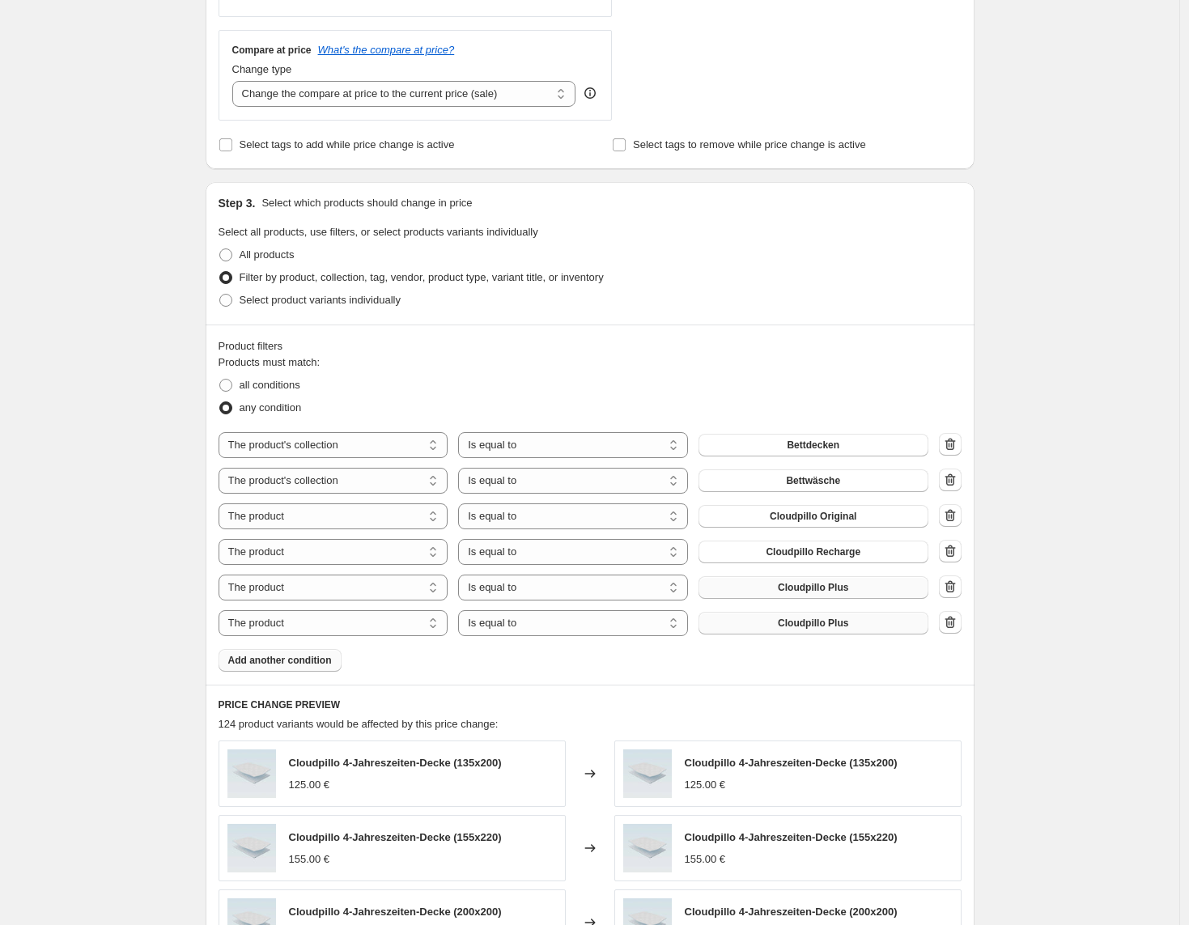
scroll to position [599, 0]
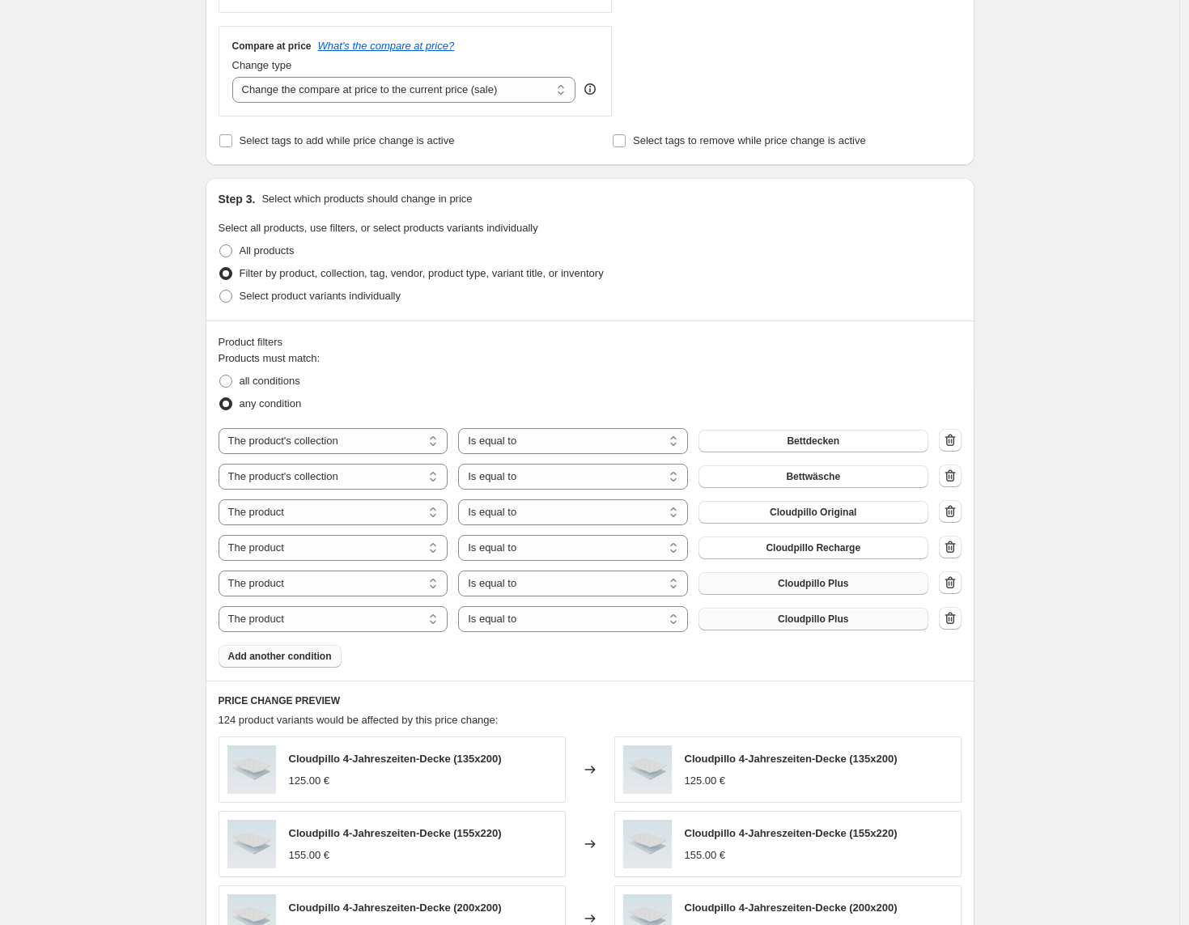
click at [324, 661] on span "Add another condition" at bounding box center [280, 656] width 104 height 13
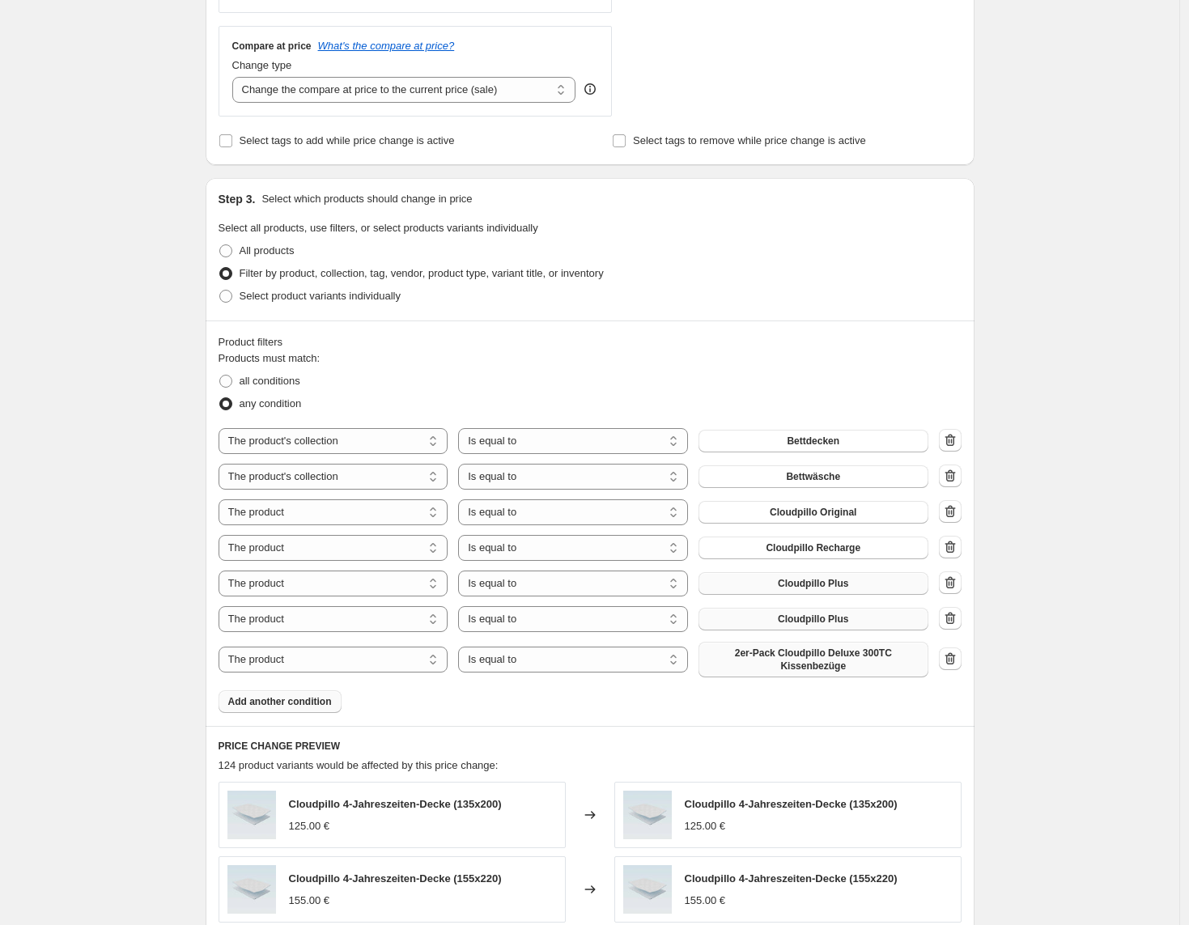
click at [764, 667] on span "2er-Pack Cloudpillo Deluxe 300TC Kissenbezüge" at bounding box center [813, 660] width 210 height 26
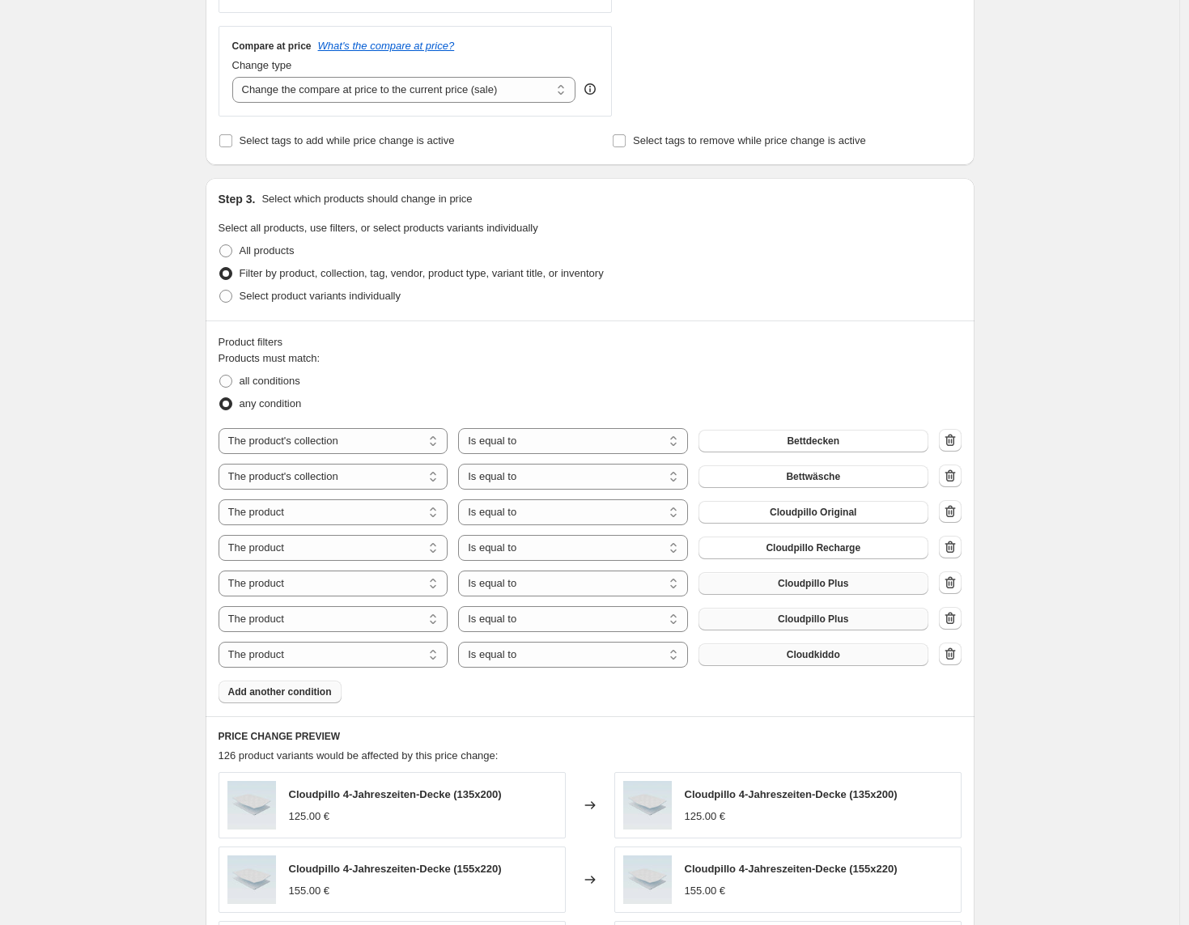
click at [338, 692] on button "Add another condition" at bounding box center [280, 692] width 123 height 23
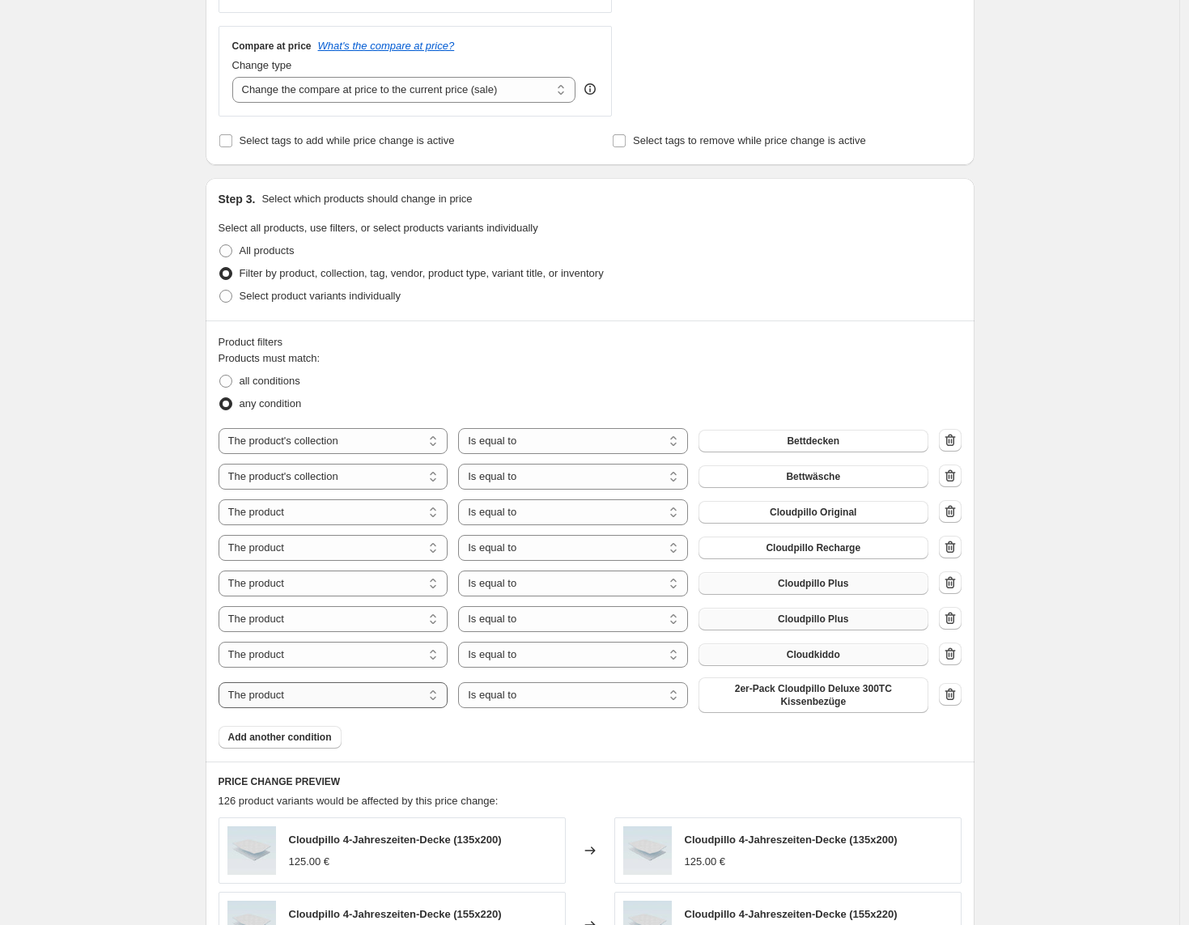
click at [438, 700] on select "The product The product's collection The product's tag The product's vendor The…" at bounding box center [334, 695] width 230 height 26
select select "collection"
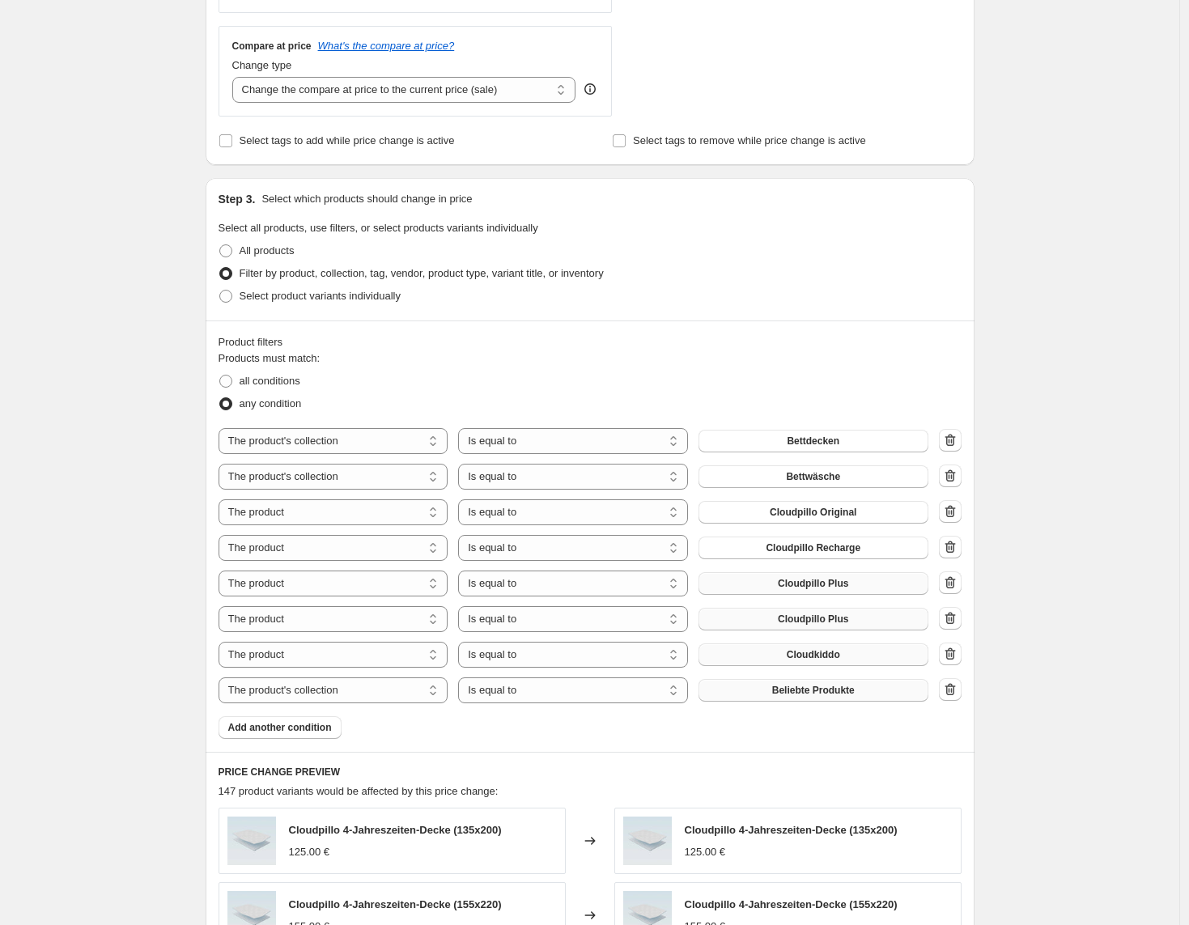
click at [791, 700] on button "Beliebte Produkte" at bounding box center [814, 690] width 230 height 23
click at [332, 721] on span "Add another condition" at bounding box center [280, 727] width 104 height 13
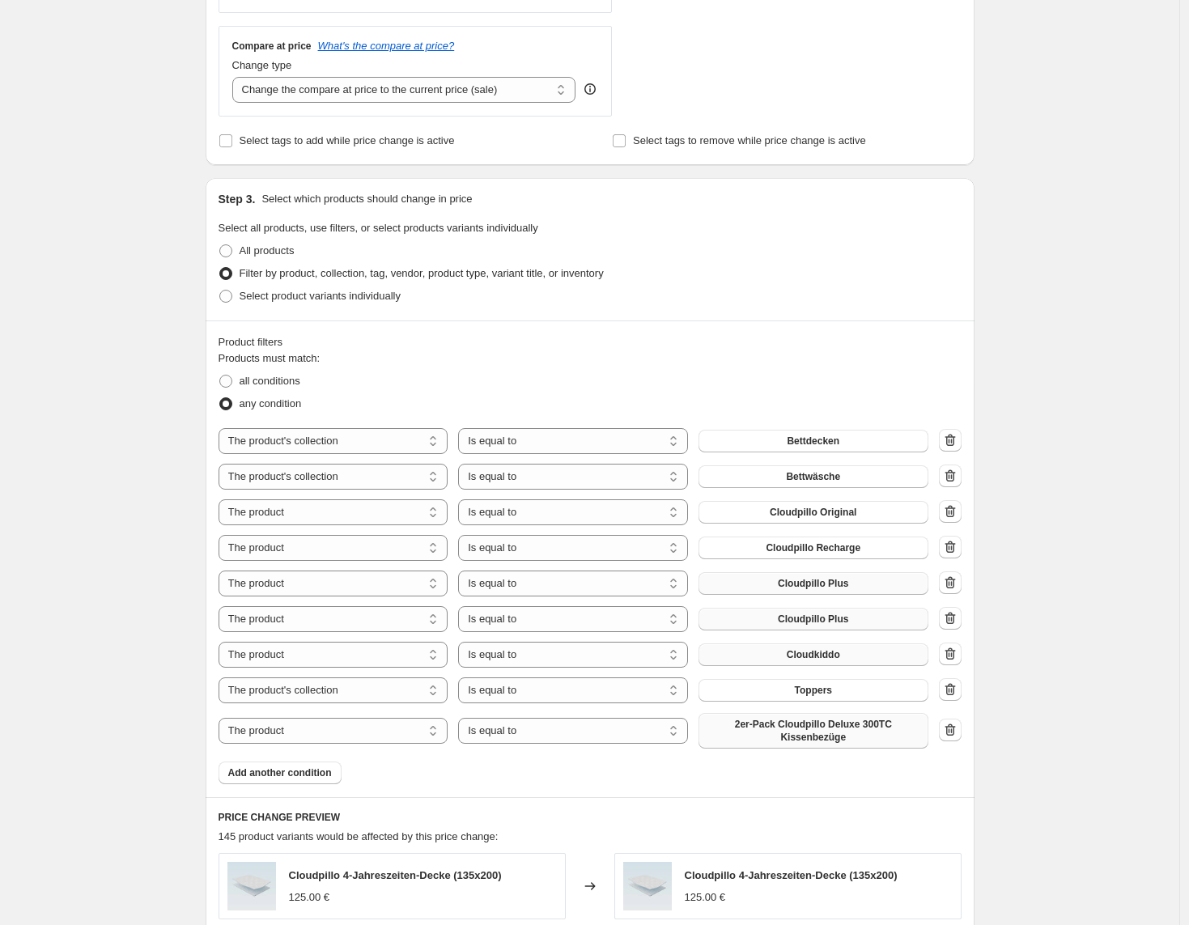
click at [757, 736] on span "2er-Pack Cloudpillo Deluxe 300TC Kissenbezüge" at bounding box center [813, 731] width 210 height 26
click at [376, 730] on select "The product The product's collection The product's tag The product's vendor The…" at bounding box center [334, 731] width 230 height 26
select select "collection"
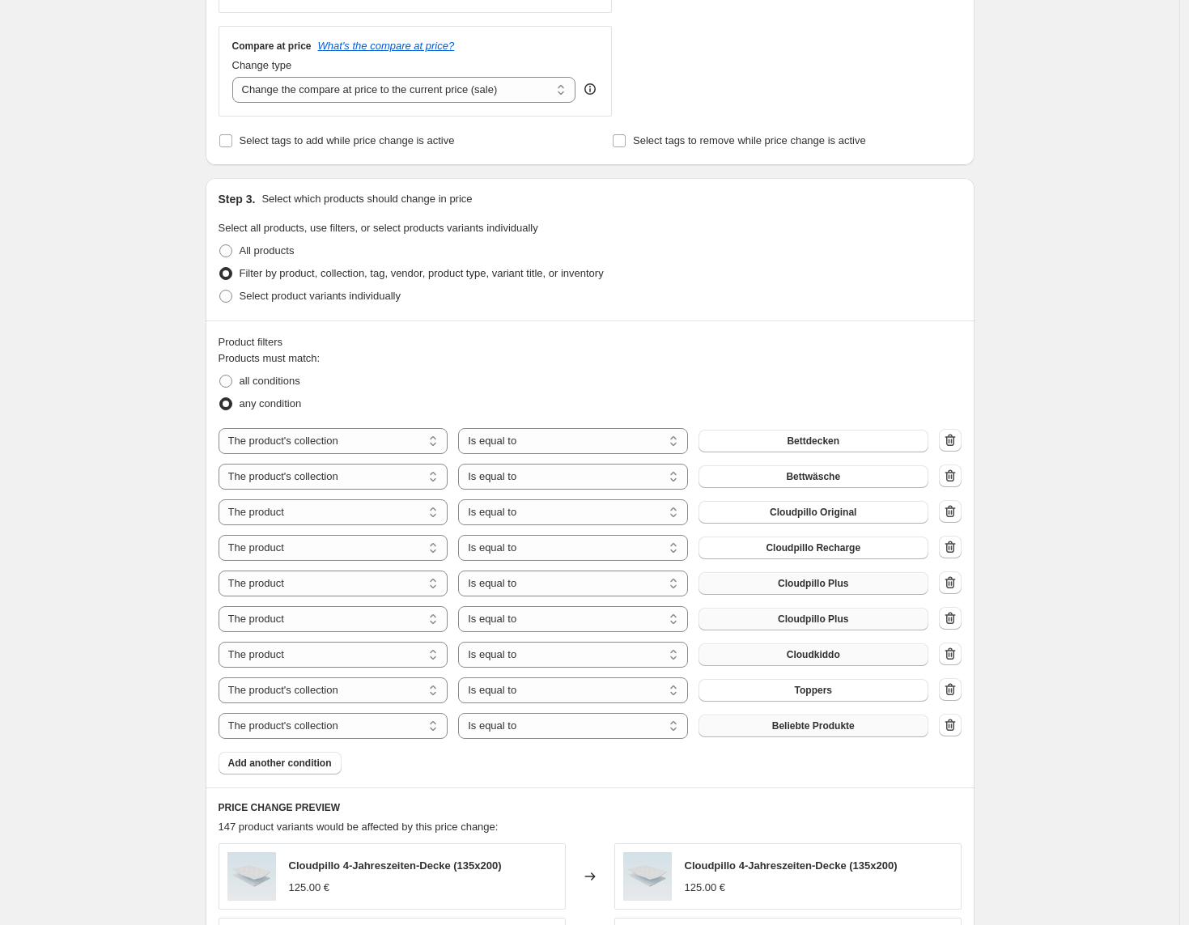
click at [771, 734] on button "Beliebte Produkte" at bounding box center [814, 726] width 230 height 23
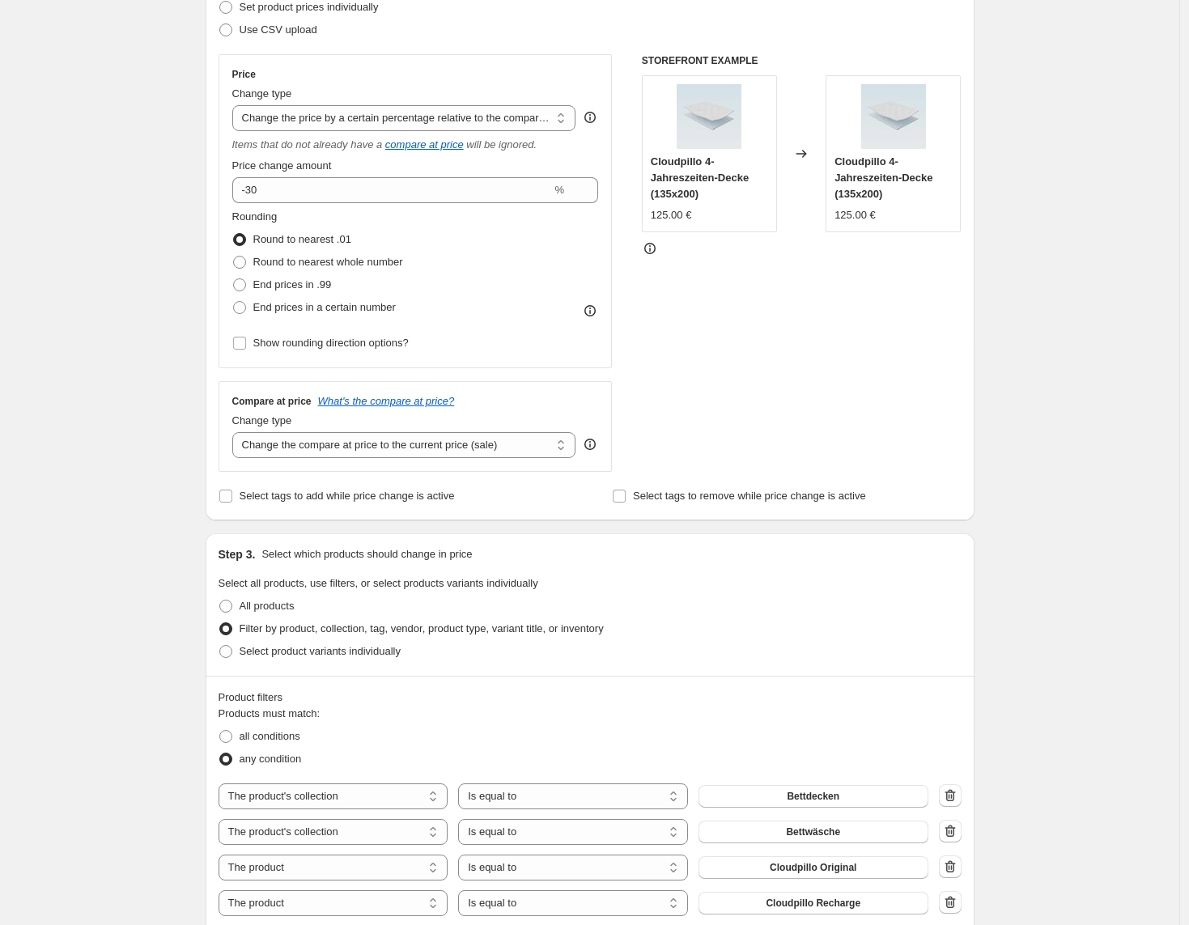
scroll to position [236, 0]
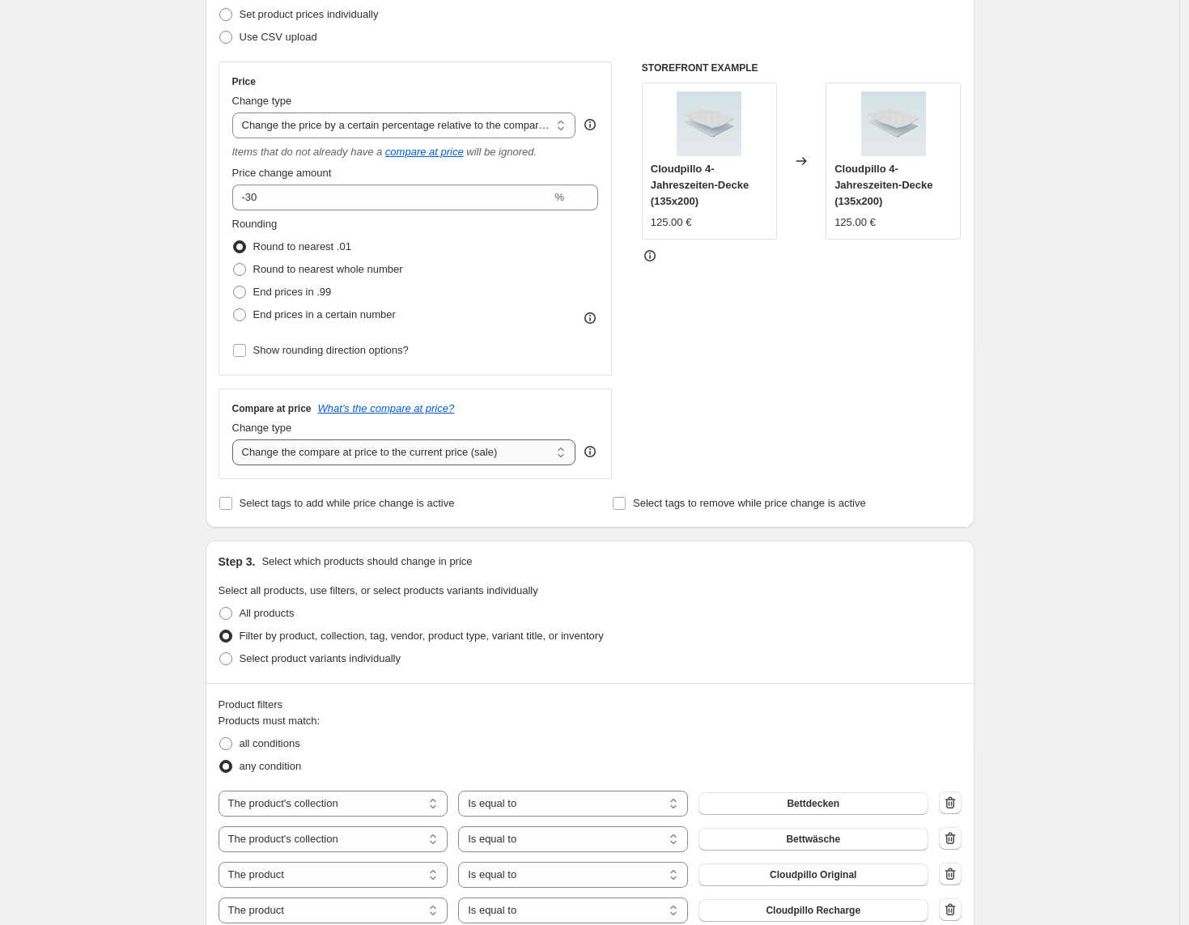
click at [558, 452] on select "Change the compare at price to the current price (sale) Change the compare at p…" at bounding box center [404, 453] width 344 height 26
select select "no_change"
click at [236, 440] on select "Change the compare at price to the current price (sale) Change the compare at p…" at bounding box center [404, 453] width 344 height 26
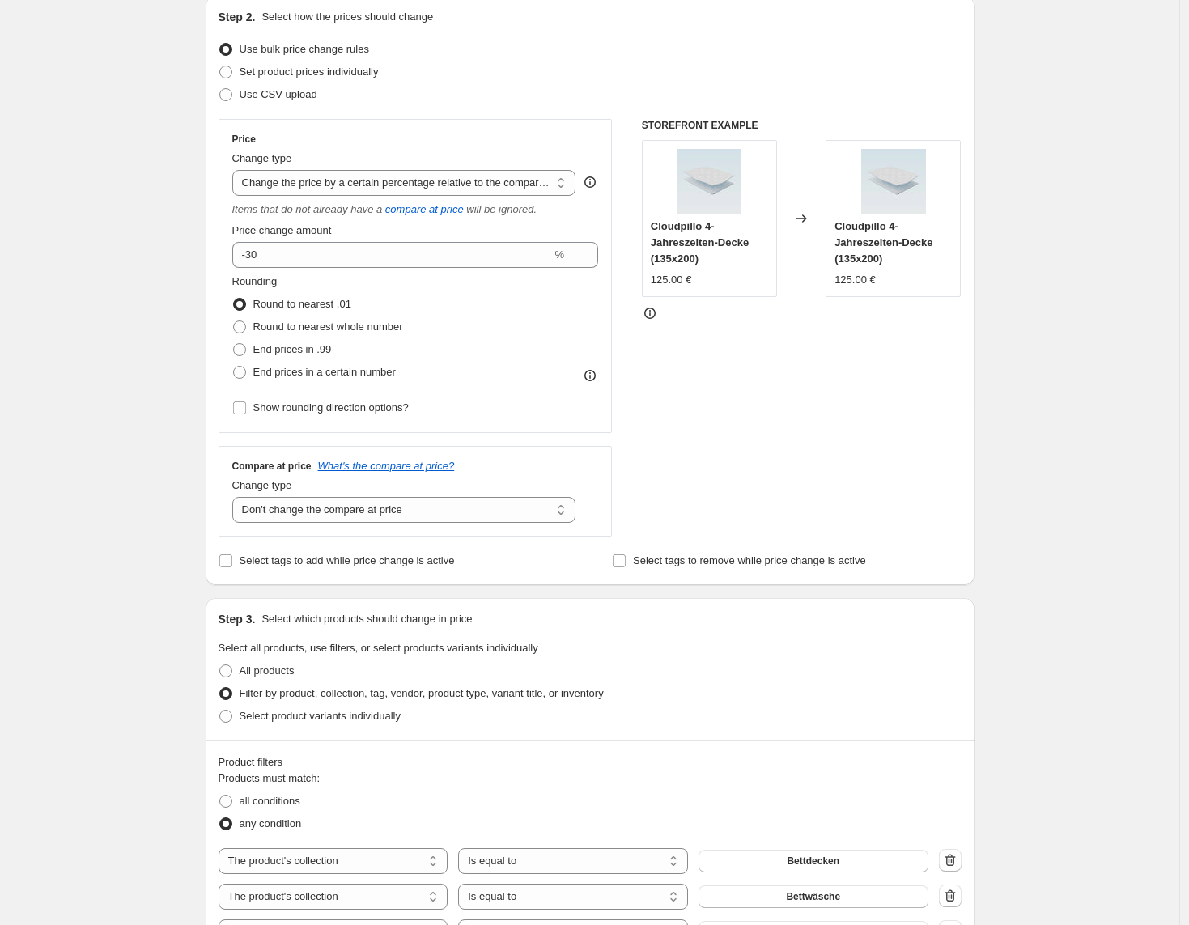
scroll to position [168, 0]
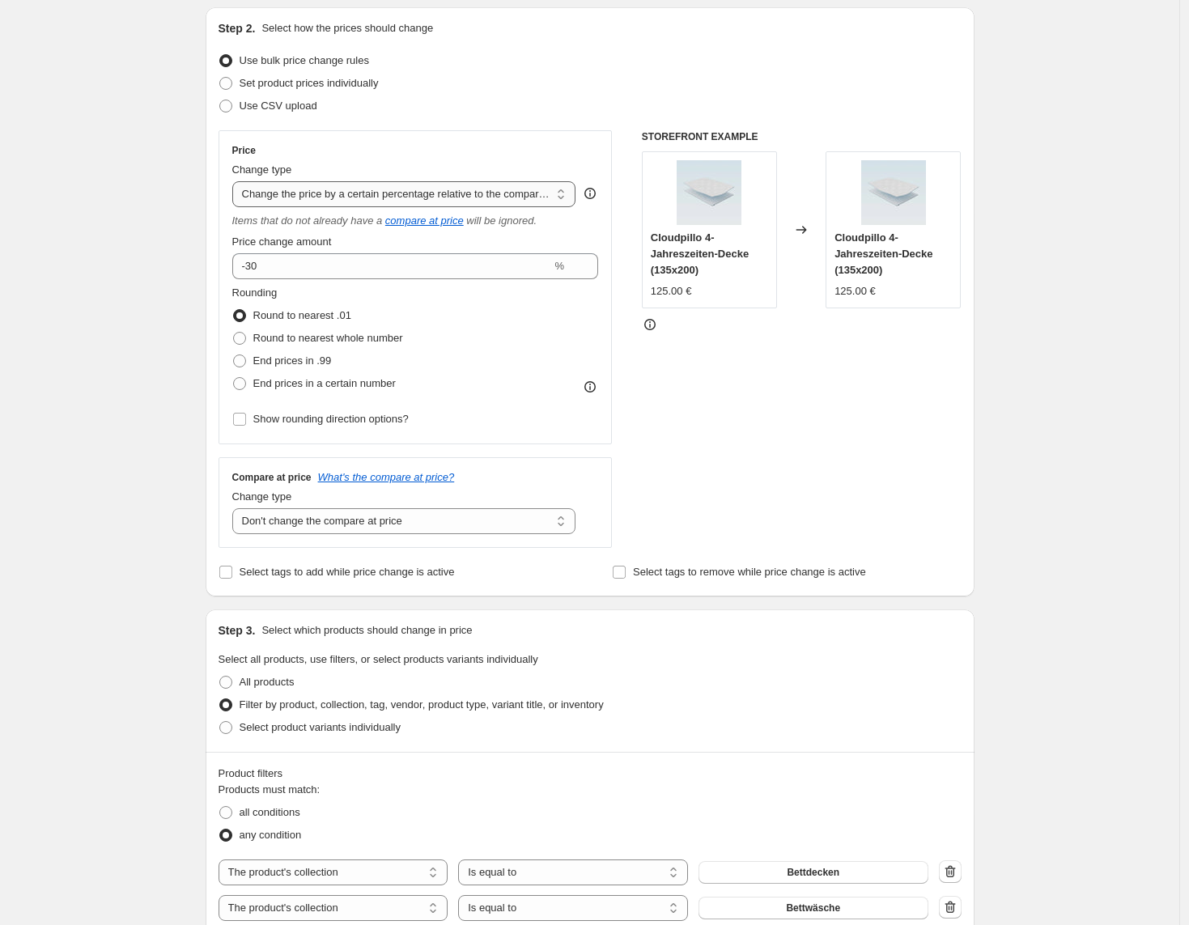
click at [360, 199] on select "Change the price to a certain amount Change the price by a certain amount Chang…" at bounding box center [404, 194] width 344 height 26
click at [475, 514] on select "Change the compare at price to the current price (sale) Change the compare at p…" at bounding box center [404, 521] width 344 height 26
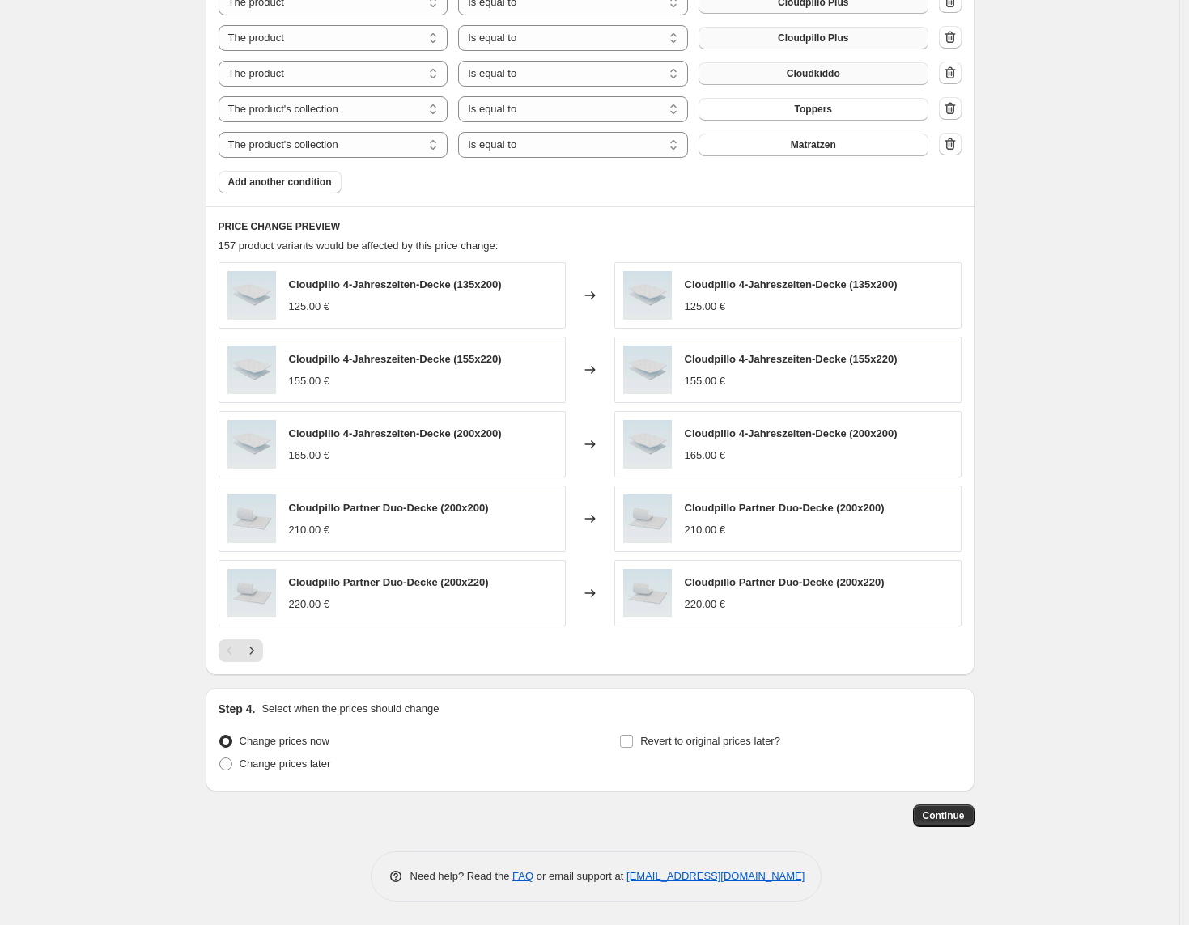
scroll to position [1181, 0]
click at [308, 763] on span "Change prices later" at bounding box center [285, 763] width 91 height 12
click at [220, 758] on input "Change prices later" at bounding box center [219, 757] width 1 height 1
radio input "true"
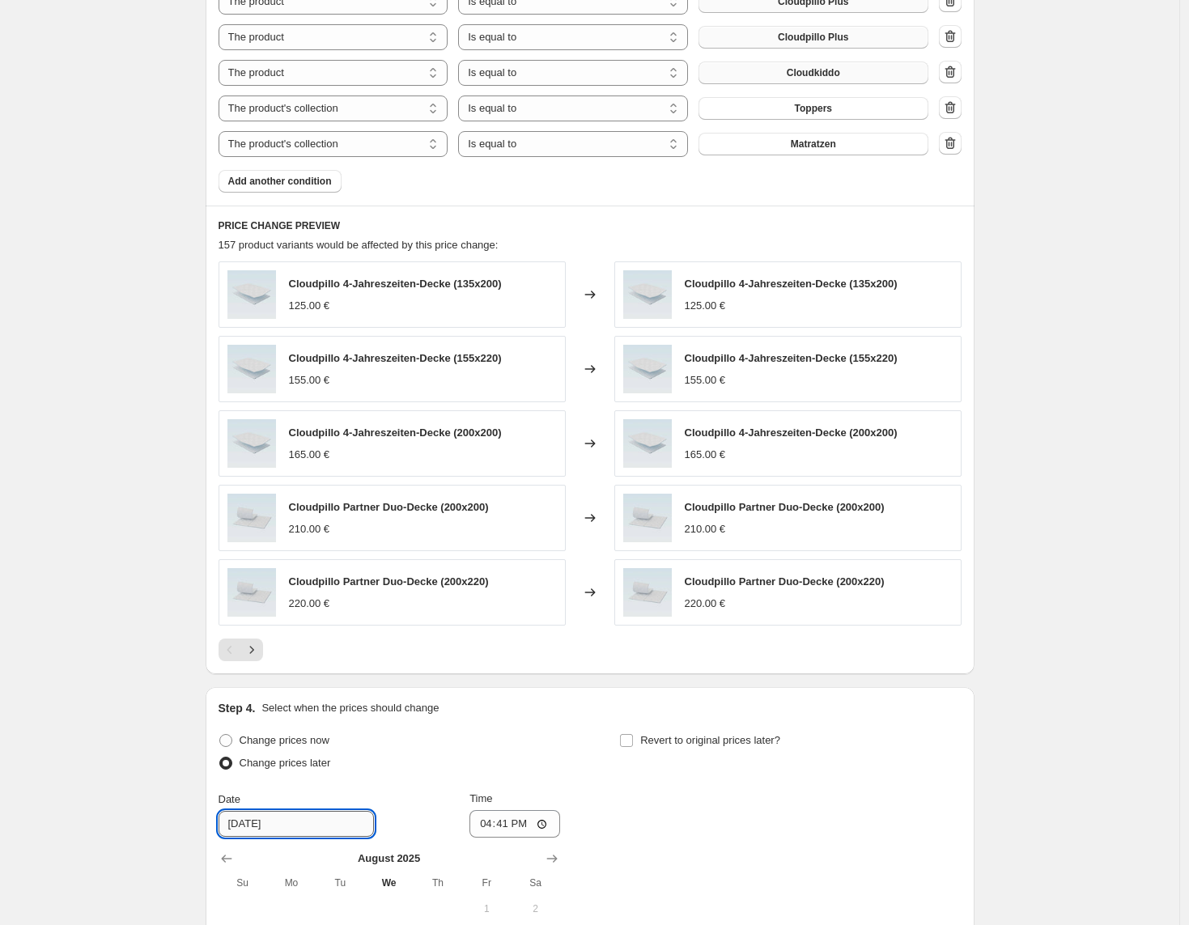
click at [302, 828] on input "8/14/2025" at bounding box center [296, 824] width 155 height 26
click at [273, 826] on input "8/14/2025" at bounding box center [296, 824] width 155 height 26
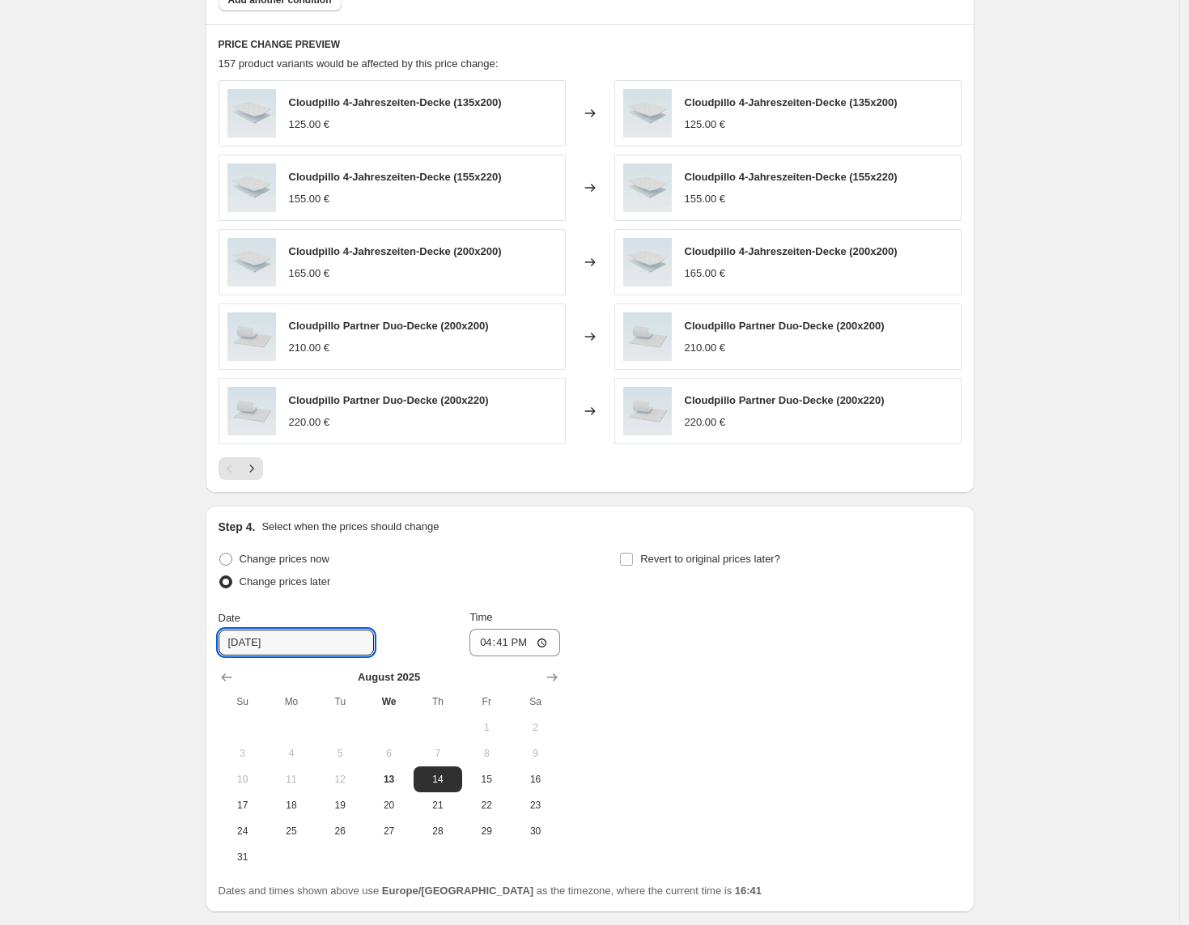
scroll to position [1484, 0]
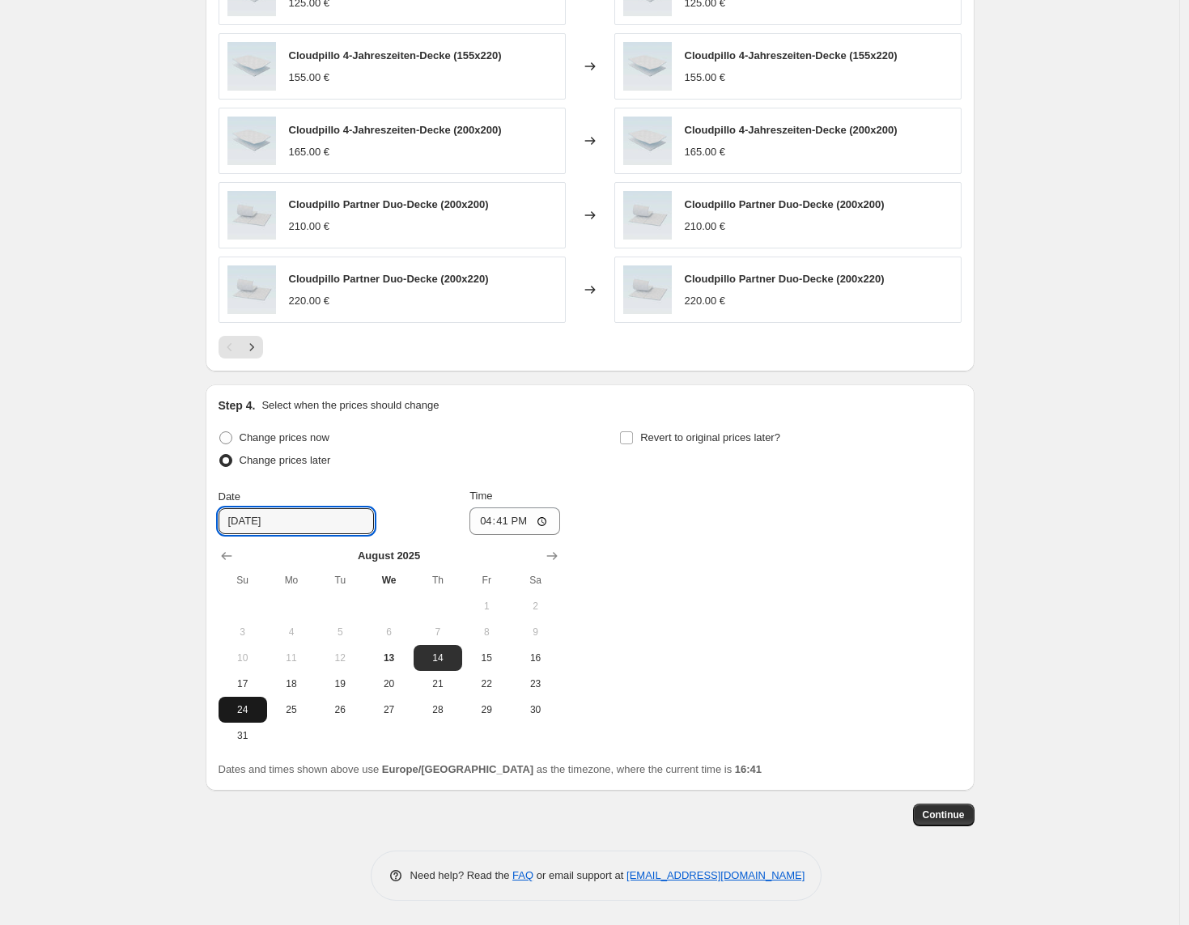
click at [260, 703] on span "24" at bounding box center [243, 709] width 36 height 13
type input "8/24/2025"
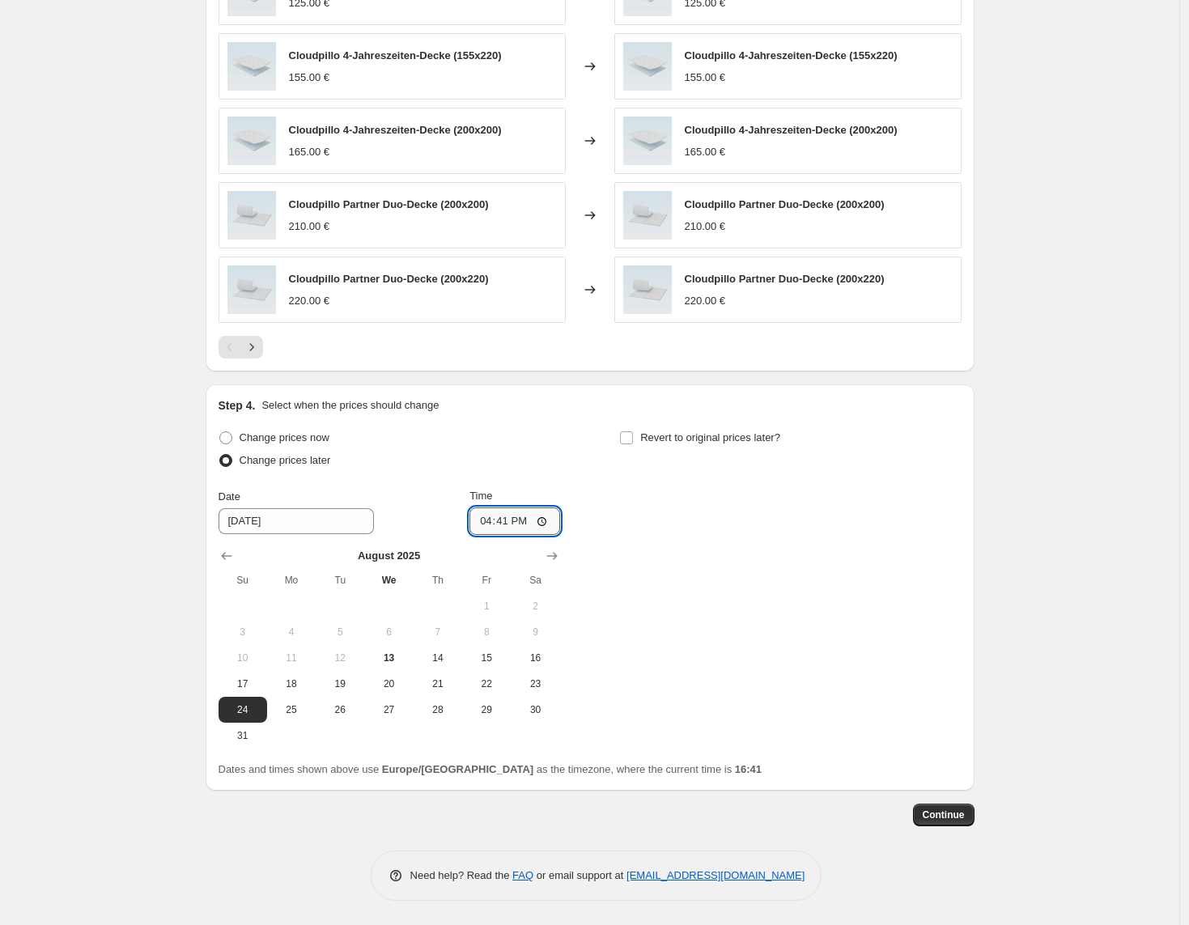
click at [503, 520] on input "16:41" at bounding box center [514, 522] width 91 height 28
click at [508, 525] on input "03:02" at bounding box center [514, 522] width 91 height 28
type input "23:50"
click at [678, 576] on div "Change prices now Change prices later Date 8/24/2025 Time 23:50 August 2025 Su …" at bounding box center [590, 588] width 743 height 322
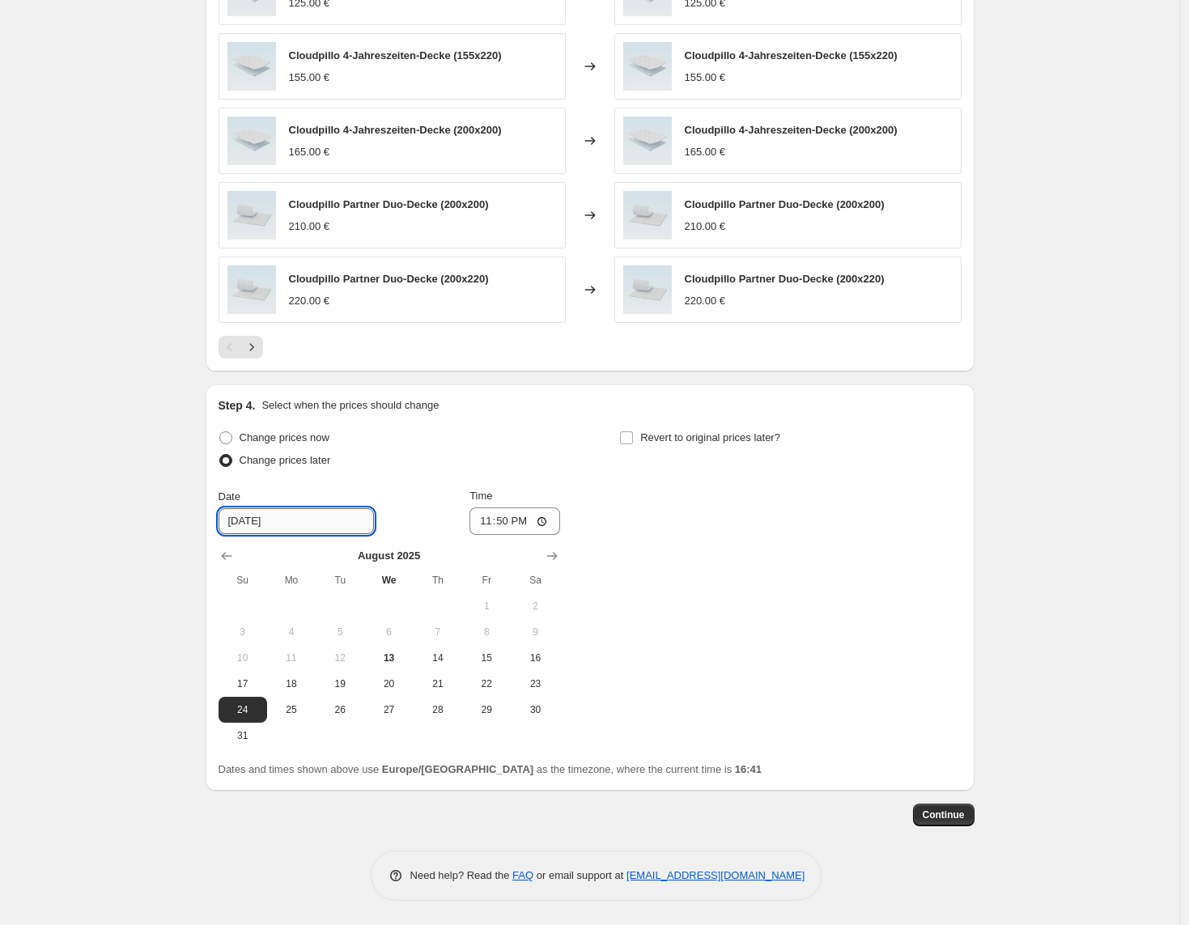
click at [250, 519] on input "8/24/2025" at bounding box center [296, 521] width 155 height 26
click at [256, 673] on button "17" at bounding box center [243, 684] width 49 height 26
type input "8/17/2025"
click at [934, 805] on button "Continue" at bounding box center [944, 815] width 62 height 23
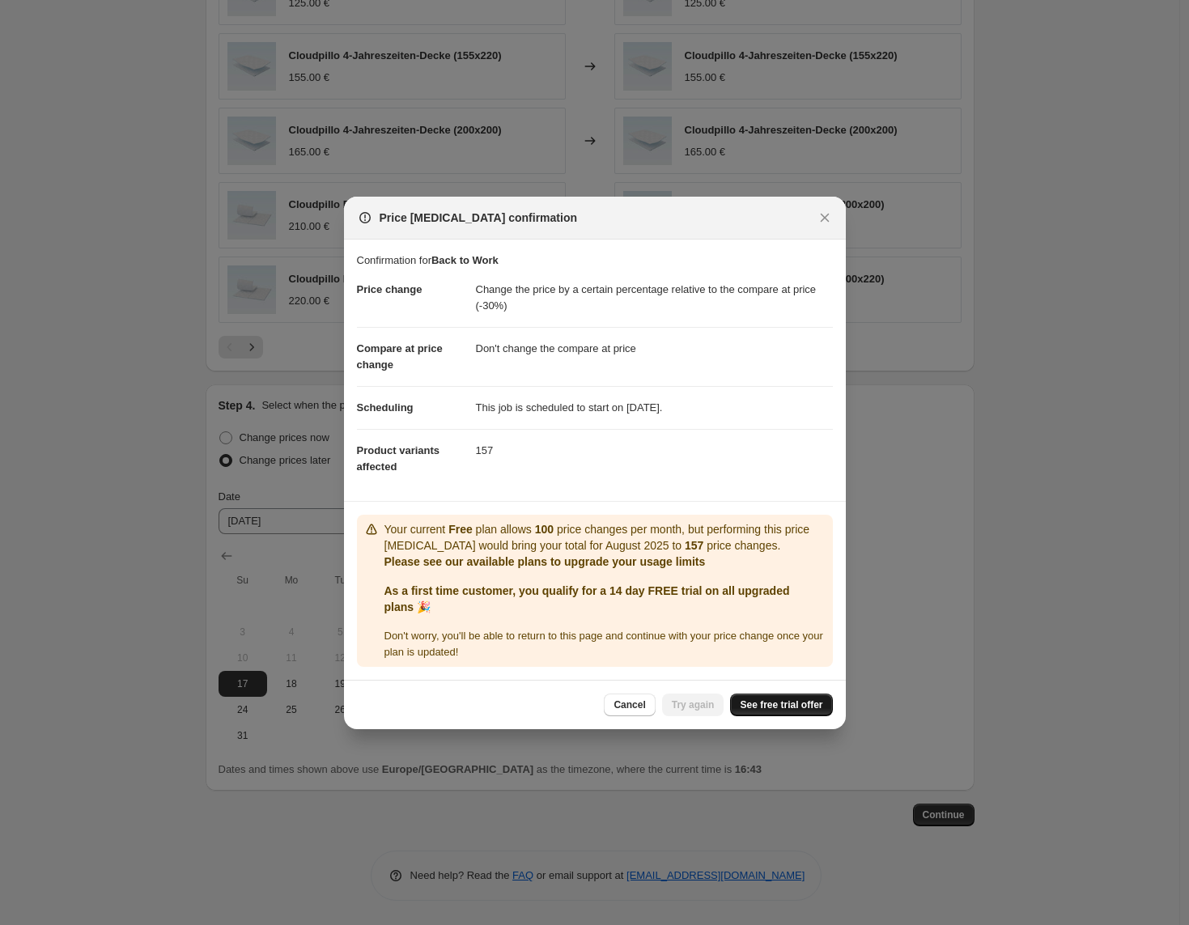
click at [789, 707] on span "See free trial offer" at bounding box center [781, 705] width 83 height 13
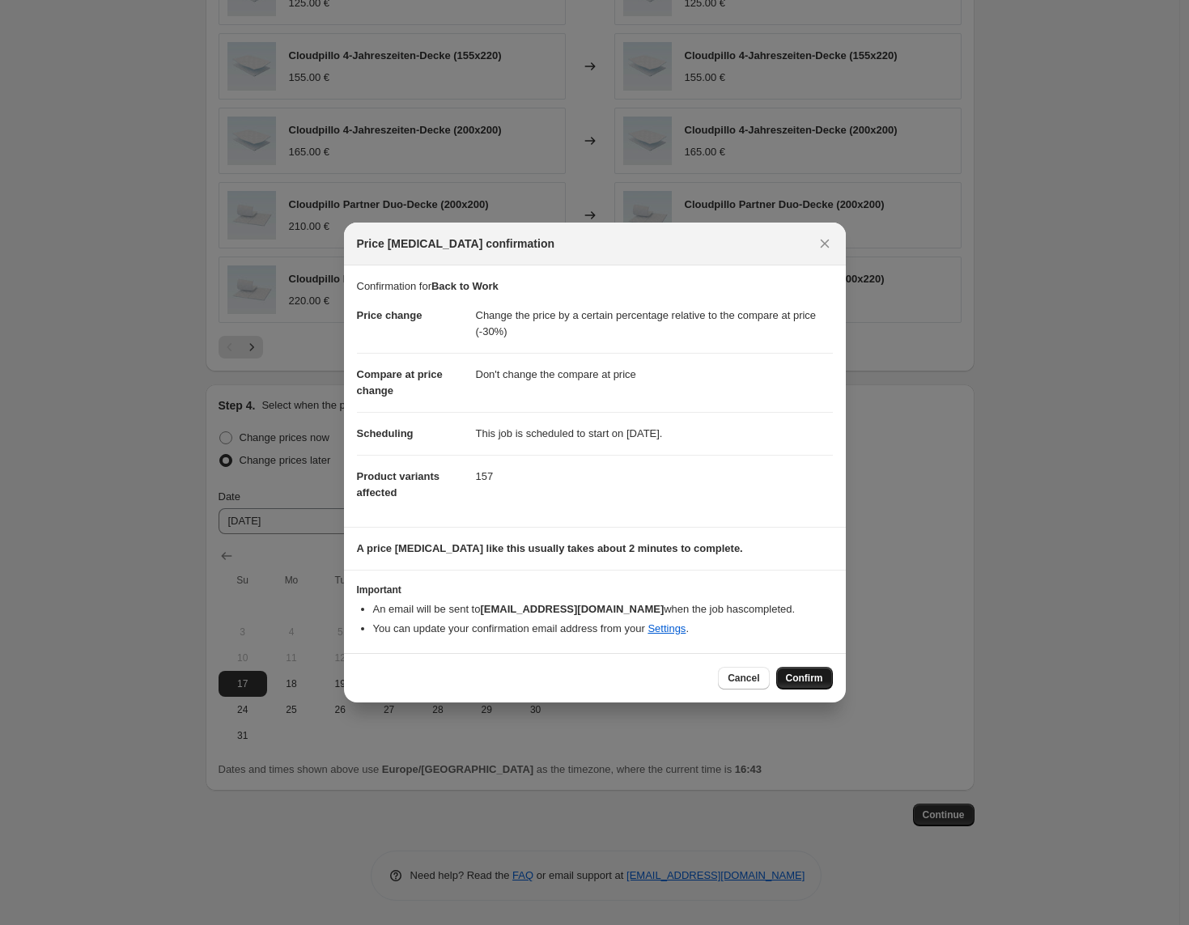
click at [814, 676] on span "Confirm" at bounding box center [804, 678] width 37 height 13
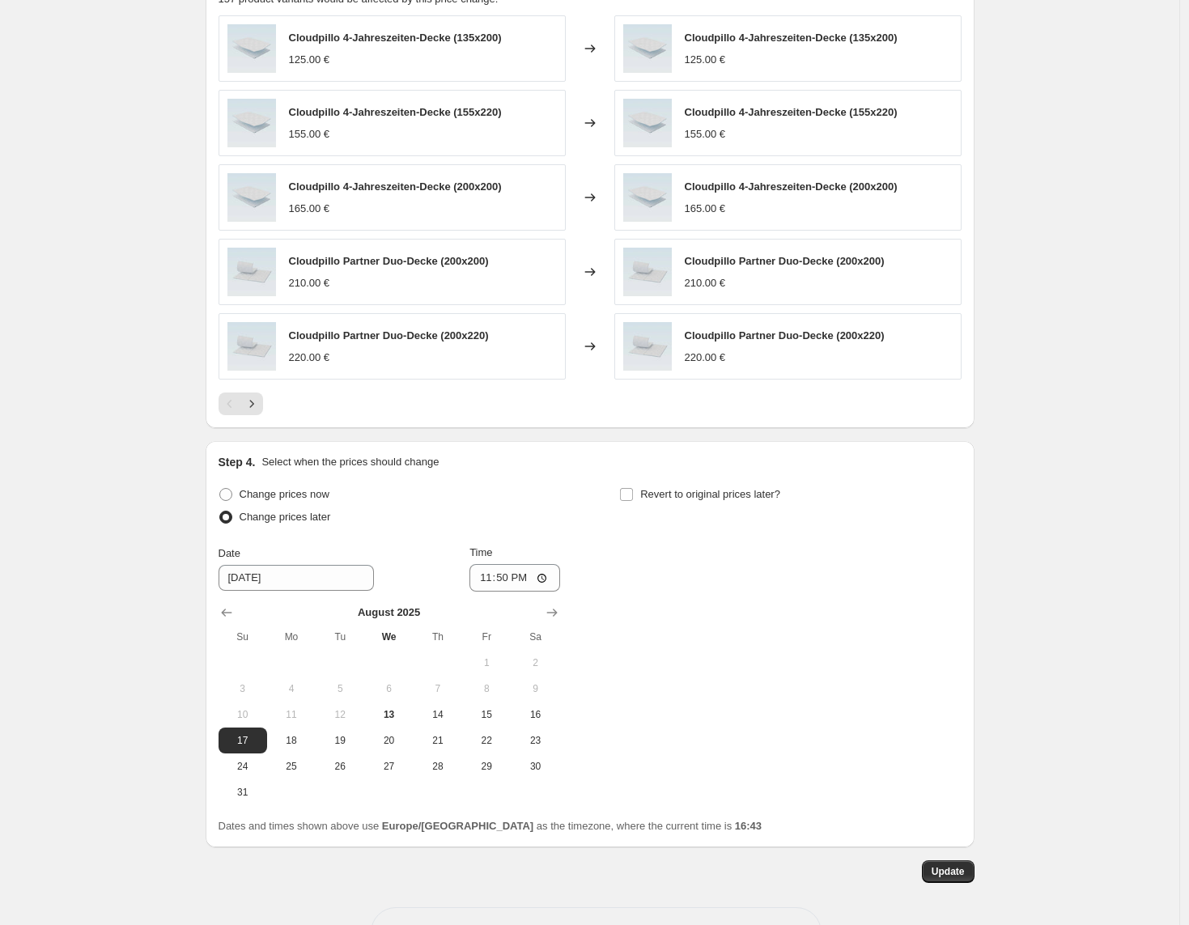
scroll to position [1527, 0]
click at [950, 877] on button "Update" at bounding box center [948, 870] width 53 height 23
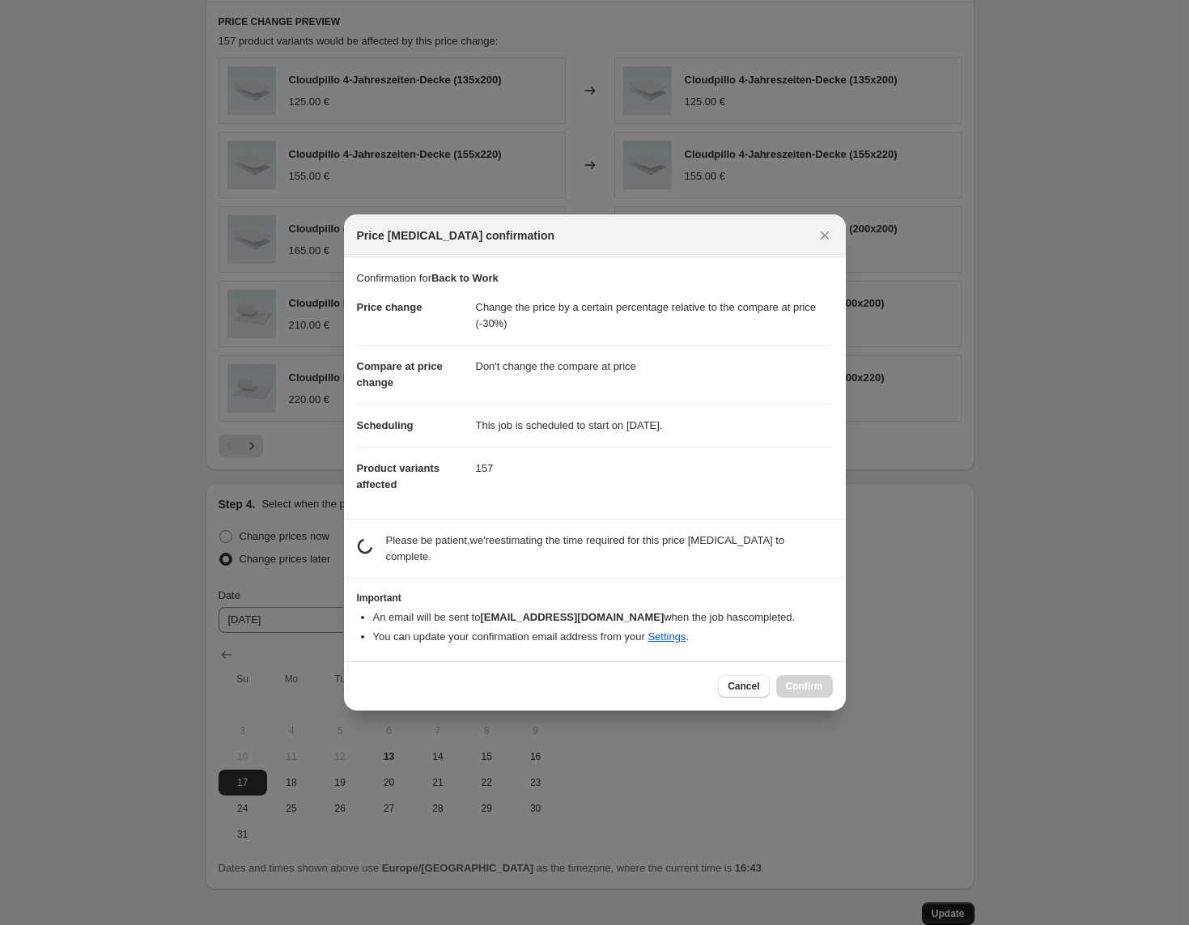
scroll to position [0, 0]
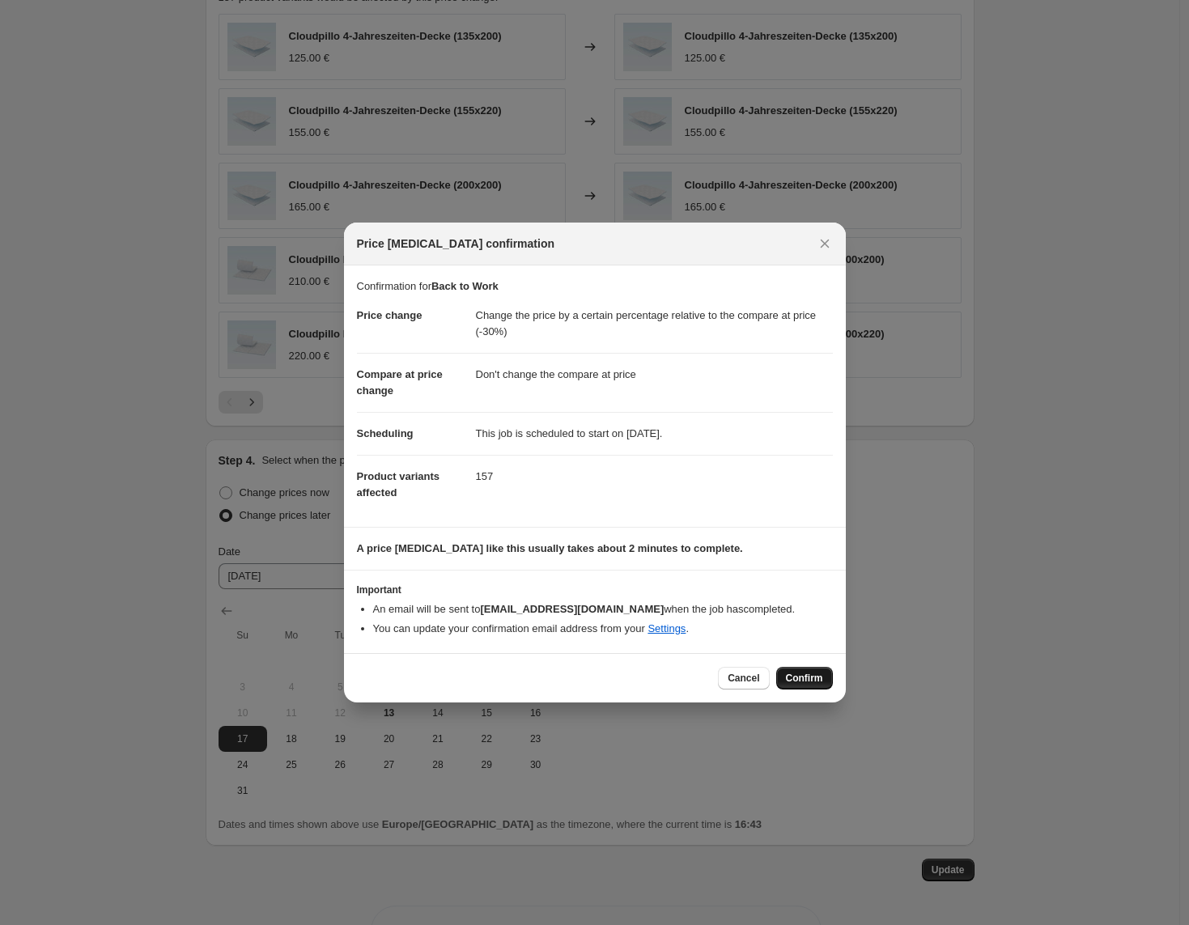
click at [812, 683] on span "Confirm" at bounding box center [804, 678] width 37 height 13
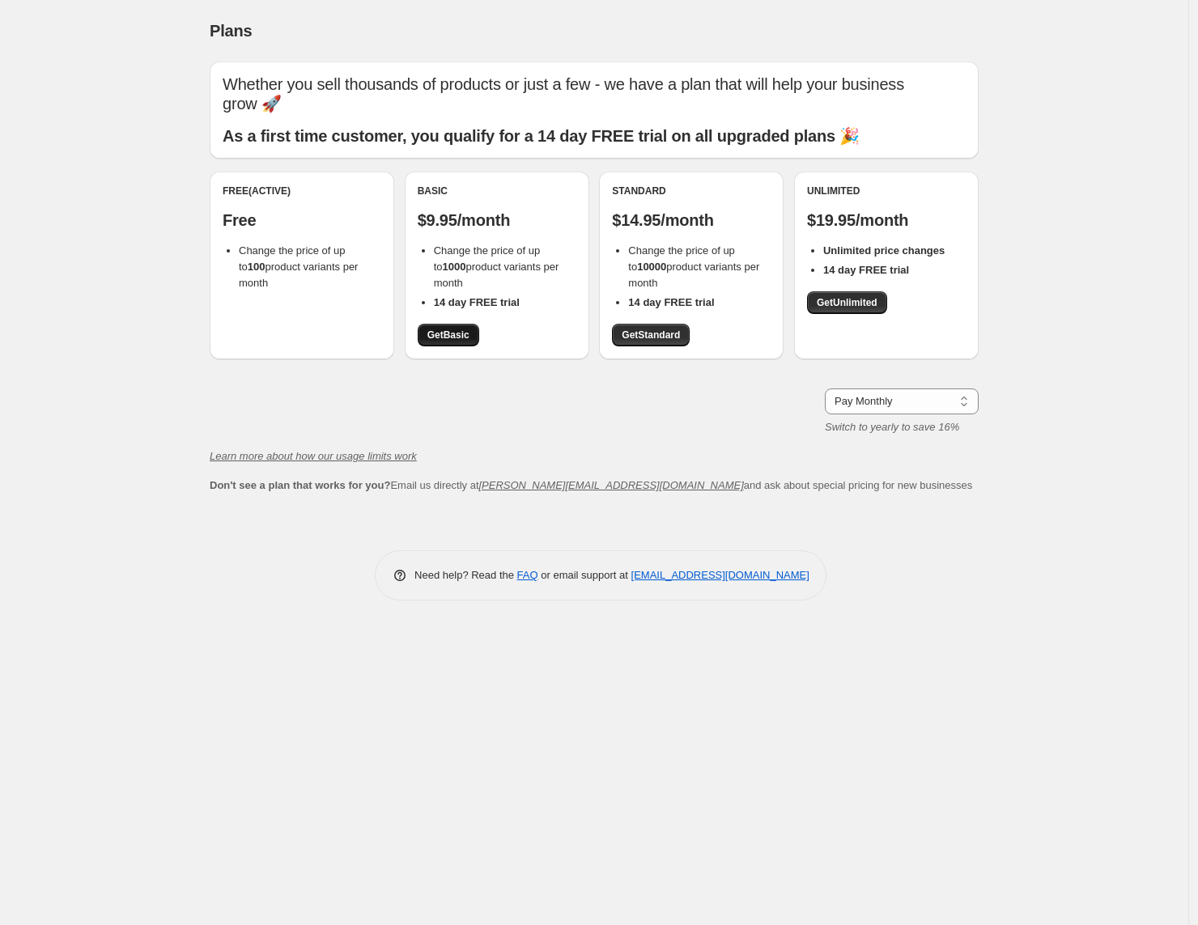
click at [460, 329] on span "Get Basic" at bounding box center [448, 335] width 42 height 13
